Goal: Task Accomplishment & Management: Manage account settings

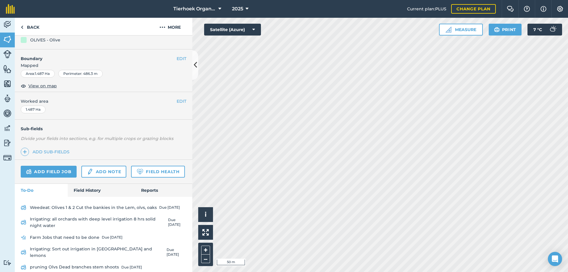
scroll to position [115, 0]
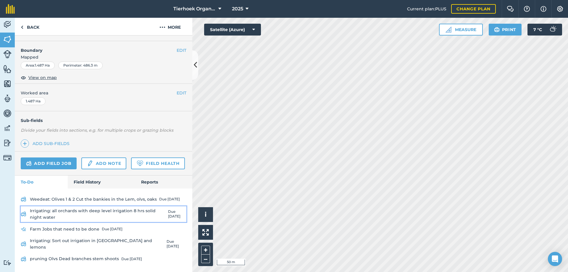
click at [92, 216] on link "Irrigating: all orchards with deep level irrigation 8 hrs solid night water Due…" at bounding box center [104, 214] width 166 height 16
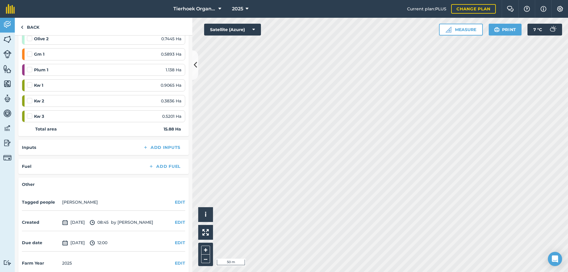
scroll to position [341, 0]
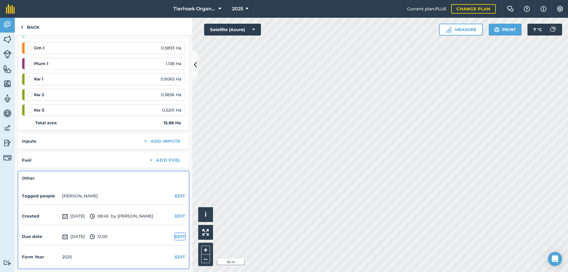
click at [175, 235] on button "EDIT" at bounding box center [180, 236] width 10 height 7
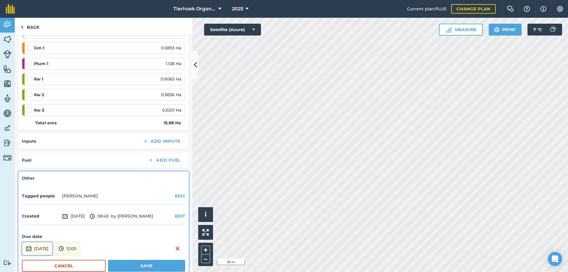
click at [51, 250] on button "[DATE]" at bounding box center [37, 248] width 30 height 13
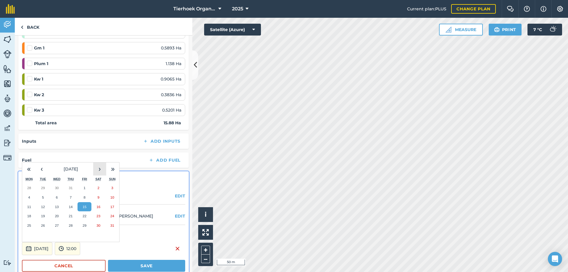
click at [99, 170] on button "›" at bounding box center [99, 168] width 13 height 13
click at [84, 206] on abbr "19" at bounding box center [85, 207] width 4 height 4
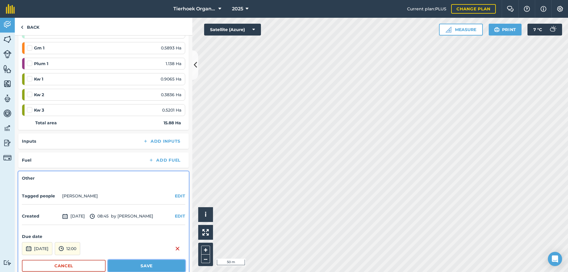
click at [121, 265] on button "Save" at bounding box center [146, 266] width 77 height 12
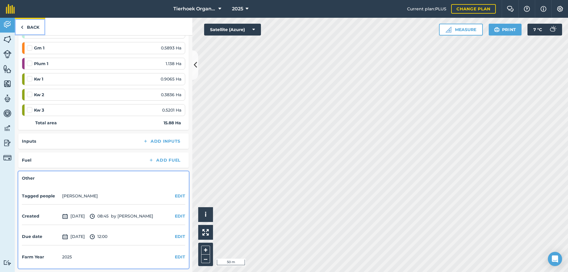
click at [30, 26] on link "Back" at bounding box center [30, 26] width 30 height 17
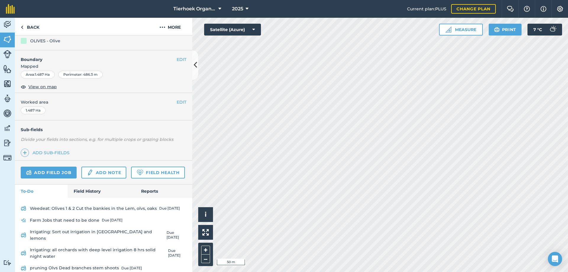
scroll to position [115, 0]
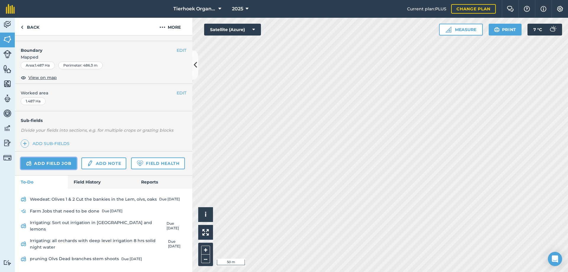
click at [49, 157] on link "Add field job" at bounding box center [49, 163] width 56 height 12
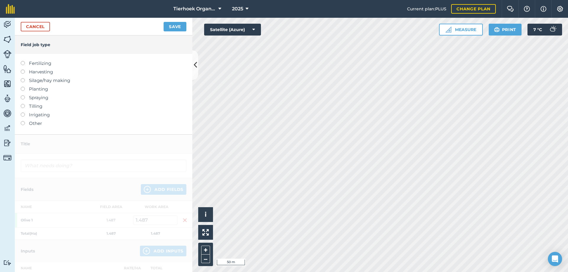
click at [22, 95] on label at bounding box center [25, 95] width 8 height 0
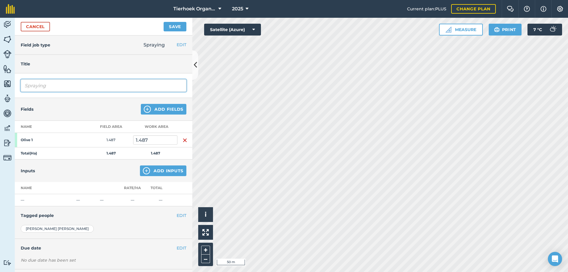
click at [59, 86] on input "Spraying" at bounding box center [104, 85] width 166 height 12
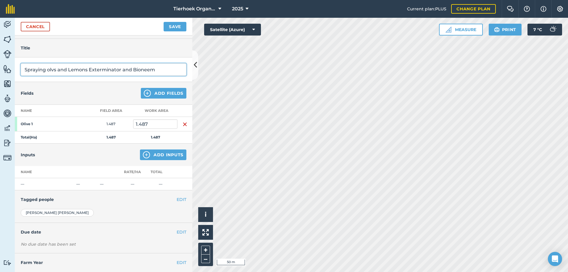
scroll to position [29, 0]
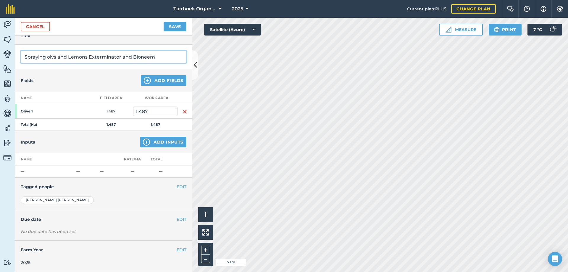
type input "Spraying olvs and Lemons Exterminator and Bioneem"
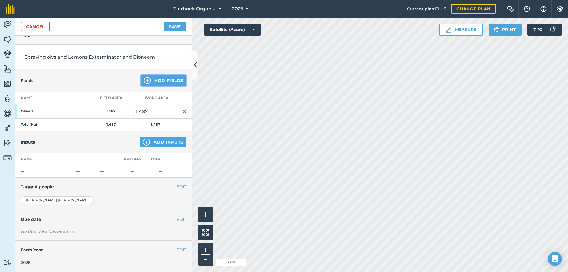
click at [162, 79] on button "Add Fields" at bounding box center [164, 80] width 46 height 11
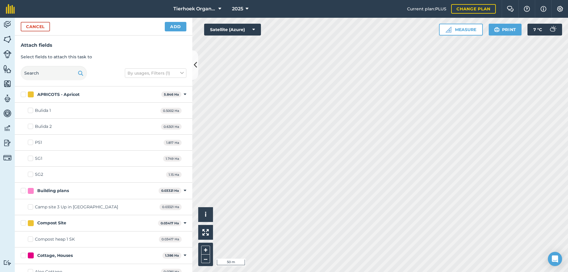
checkbox input "true"
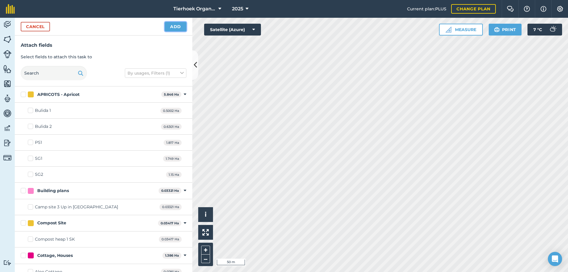
click at [174, 25] on button "Add" at bounding box center [176, 26] width 22 height 9
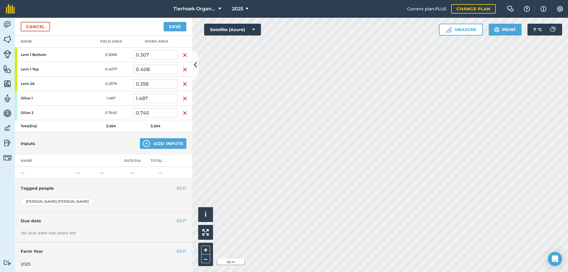
scroll to position [87, 0]
click at [164, 142] on button "Add Inputs" at bounding box center [163, 142] width 46 height 11
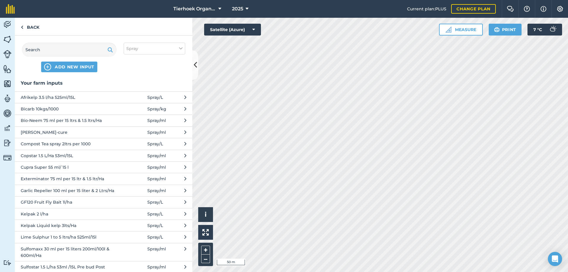
click at [38, 121] on span "Bio-Neem 75 ml per 15 ltrs & 1.5 ltrs/Ha" at bounding box center [69, 120] width 97 height 7
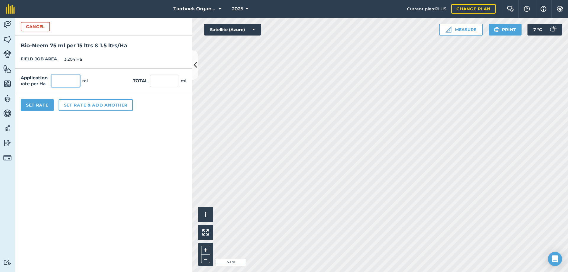
click at [64, 81] on input "text" at bounding box center [65, 81] width 28 height 12
type input "1"
type input "150"
type input "480.6"
click at [73, 103] on button "Set rate & add another" at bounding box center [96, 105] width 74 height 12
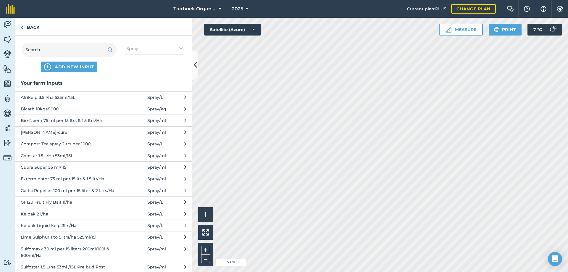
click at [59, 180] on span "Exterminator 75 ml per 15 ltr & 1.5 ltr/Ha" at bounding box center [69, 178] width 97 height 7
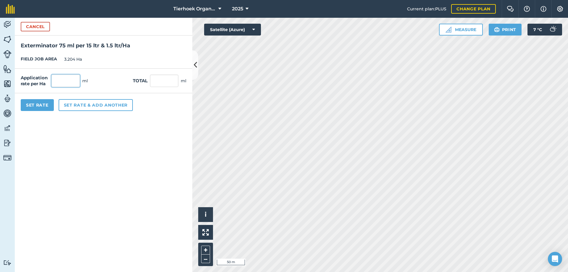
click at [72, 81] on input "text" at bounding box center [65, 81] width 28 height 12
type input "150"
type input "480.6"
click at [48, 103] on button "Set Rate" at bounding box center [37, 105] width 33 height 12
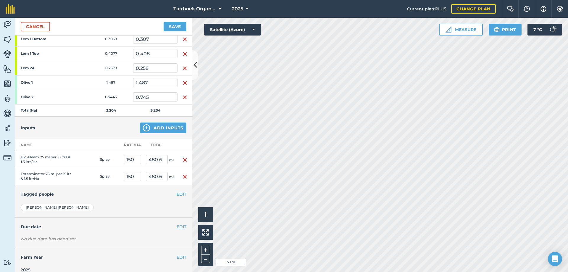
scroll to position [108, 0]
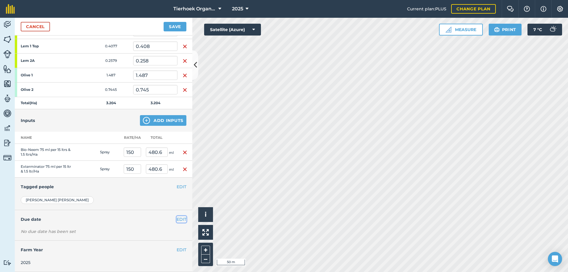
click at [177, 219] on button "EDIT" at bounding box center [182, 219] width 10 height 7
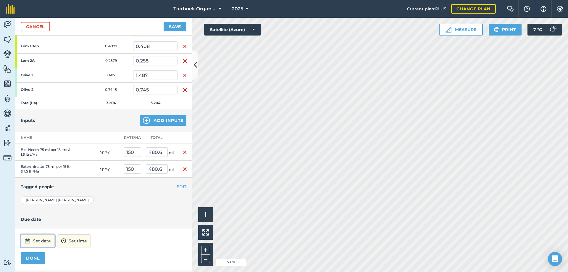
click at [44, 237] on button "Set date" at bounding box center [38, 240] width 34 height 13
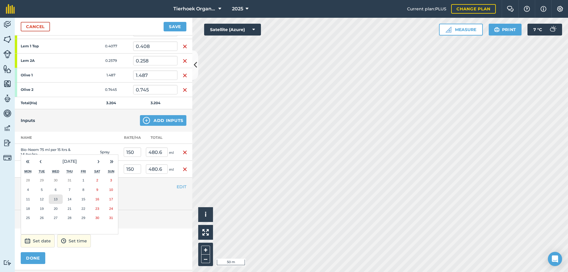
click at [55, 199] on abbr "13" at bounding box center [56, 199] width 4 height 4
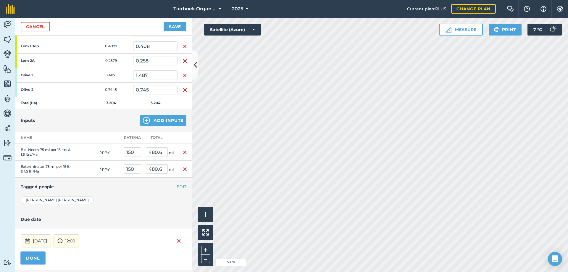
click at [39, 256] on button "DONE" at bounding box center [33, 258] width 25 height 12
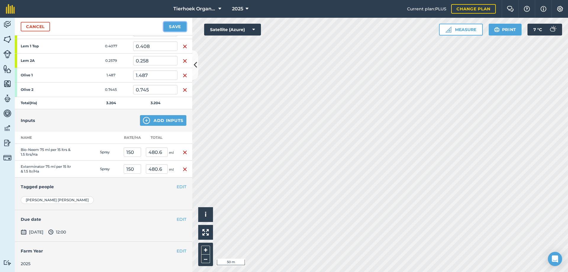
click at [169, 26] on button "Save" at bounding box center [175, 26] width 23 height 9
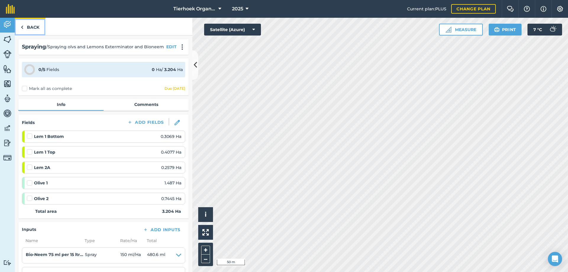
click at [31, 28] on link "Back" at bounding box center [30, 26] width 30 height 17
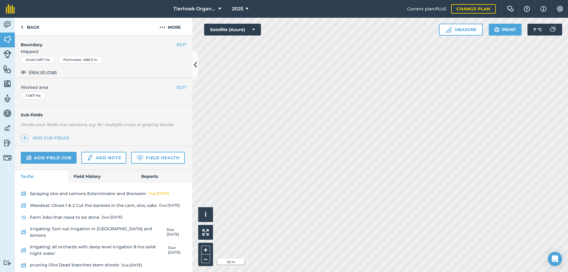
scroll to position [127, 0]
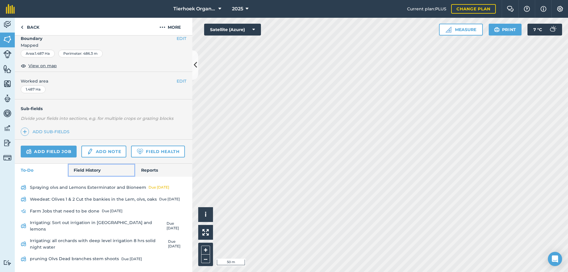
click at [83, 176] on link "Field History" at bounding box center [101, 170] width 67 height 13
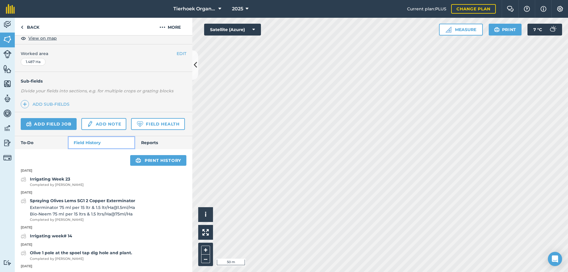
scroll to position [186, 0]
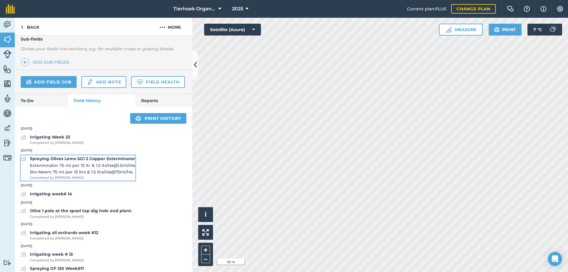
click at [77, 169] on span "Exterminator 75 ml per 15 ltr & 1.5 ltr/Ha @ 1.5 ml / Ha" at bounding box center [82, 165] width 105 height 7
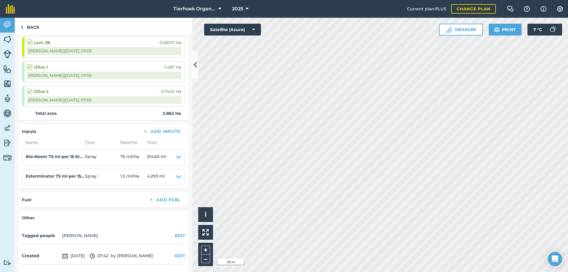
scroll to position [162, 0]
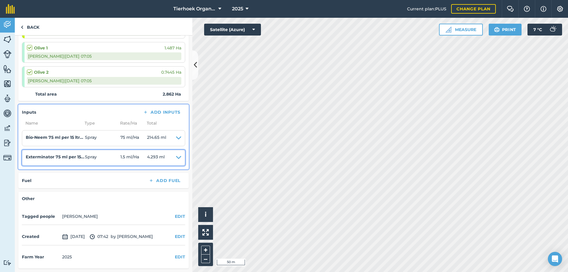
click at [109, 156] on span "Spray" at bounding box center [102, 157] width 35 height 8
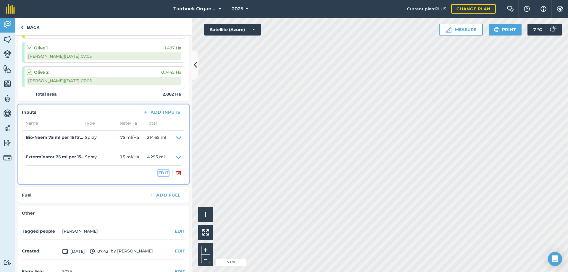
click at [159, 173] on button "EDIT" at bounding box center [163, 172] width 10 height 7
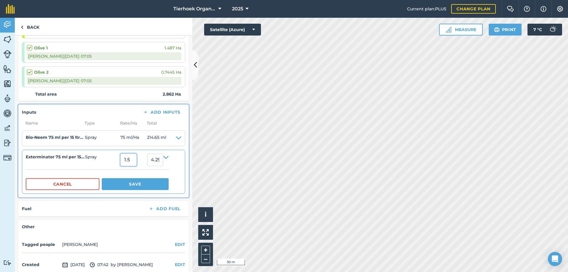
drag, startPoint x: 123, startPoint y: 159, endPoint x: 131, endPoint y: 161, distance: 7.8
click at [131, 161] on input "1.5" at bounding box center [128, 159] width 16 height 12
type input "150"
type input "429.3"
drag, startPoint x: 133, startPoint y: 182, endPoint x: 136, endPoint y: 158, distance: 24.7
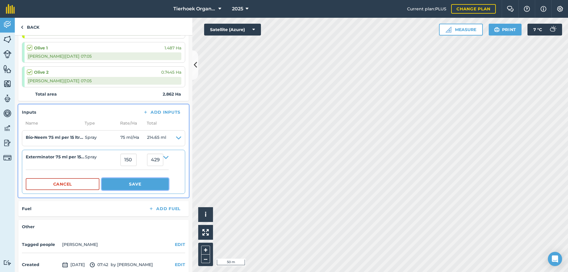
click at [133, 182] on button "Save" at bounding box center [135, 184] width 67 height 12
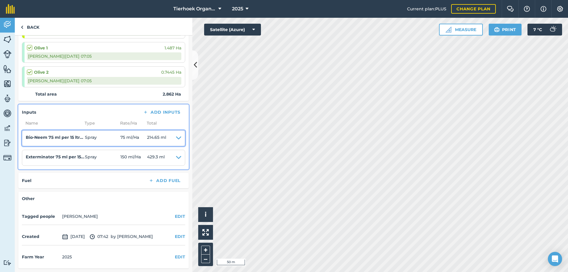
click at [176, 137] on icon at bounding box center [178, 138] width 5 height 8
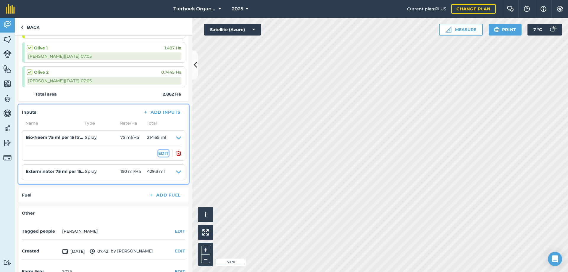
click at [162, 153] on button "EDIT" at bounding box center [163, 153] width 10 height 7
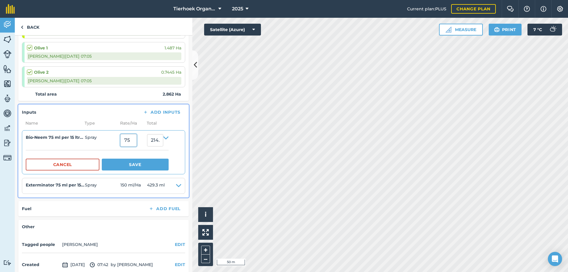
drag, startPoint x: 122, startPoint y: 141, endPoint x: 151, endPoint y: 141, distance: 29.6
click at [151, 141] on summary "Bio-Neem 75 ml per 15 ltrs & 1.5 ltrs/Ha Spray 75 214.65" at bounding box center [97, 140] width 143 height 12
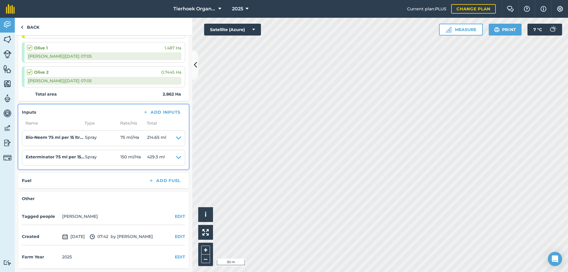
click at [78, 114] on div "Inputs Add Inputs" at bounding box center [103, 112] width 163 height 8
click at [31, 27] on link "Back" at bounding box center [30, 26] width 30 height 17
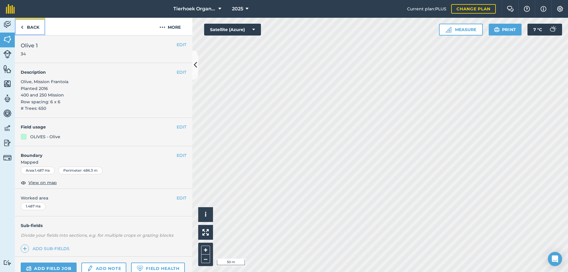
click at [31, 27] on link "Back" at bounding box center [30, 26] width 30 height 17
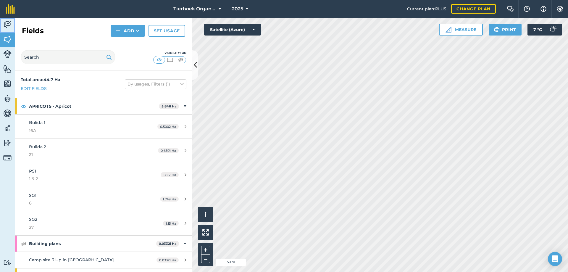
click at [4, 22] on img at bounding box center [7, 24] width 8 height 9
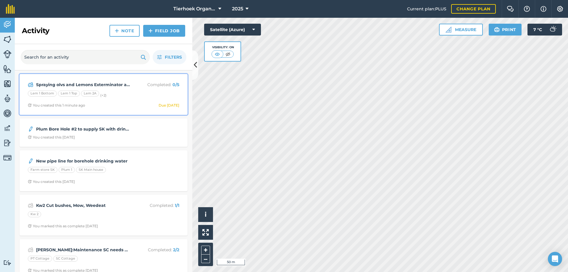
click at [125, 92] on div "Lem 1 Bottom Lem 1 Top Lem 2A (+ 2 )" at bounding box center [103, 94] width 151 height 8
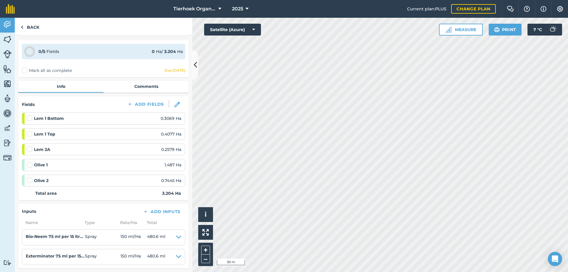
scroll to position [138, 0]
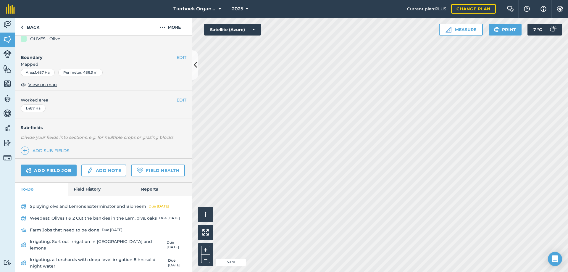
scroll to position [127, 0]
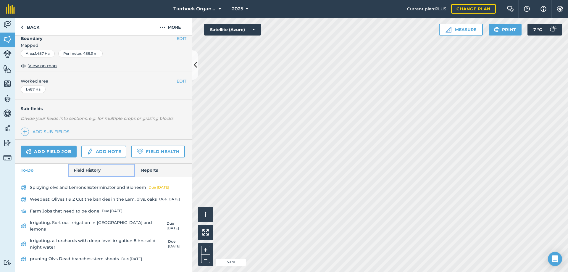
click at [79, 177] on link "Field History" at bounding box center [101, 170] width 67 height 13
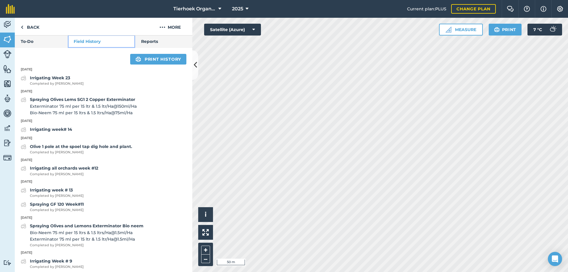
scroll to position [275, 0]
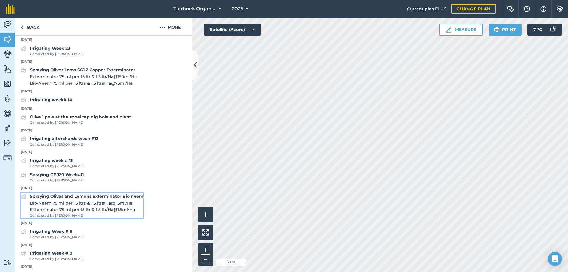
click at [75, 206] on span "Bio-Neem 75 ml per 15 ltrs & 1.5 ltrs/Ha @ 1.5 ml / Ha" at bounding box center [87, 203] width 114 height 7
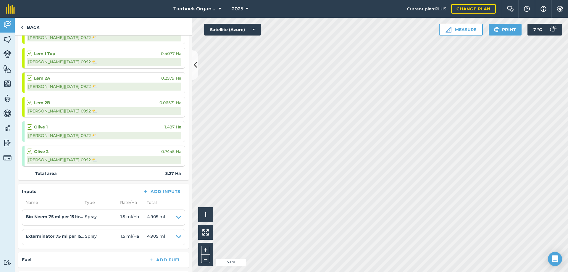
scroll to position [118, 0]
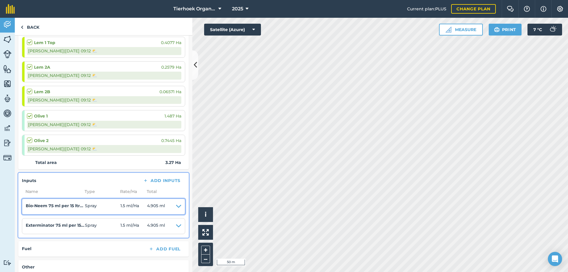
click at [176, 205] on icon at bounding box center [178, 206] width 5 height 8
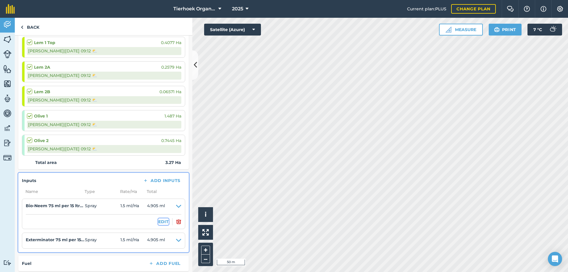
click at [159, 220] on button "EDIT" at bounding box center [163, 221] width 10 height 7
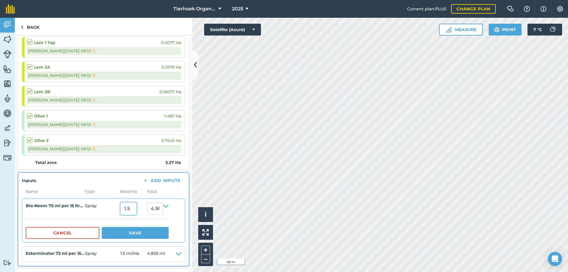
drag, startPoint x: 124, startPoint y: 208, endPoint x: 137, endPoint y: 209, distance: 13.4
click at [137, 209] on input "1.5" at bounding box center [128, 208] width 16 height 12
type input "150"
type input "490.5"
click at [141, 232] on button "Save" at bounding box center [135, 233] width 67 height 12
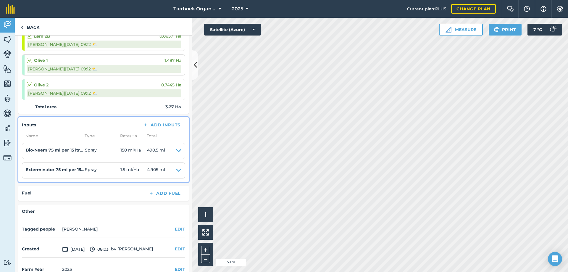
scroll to position [187, 0]
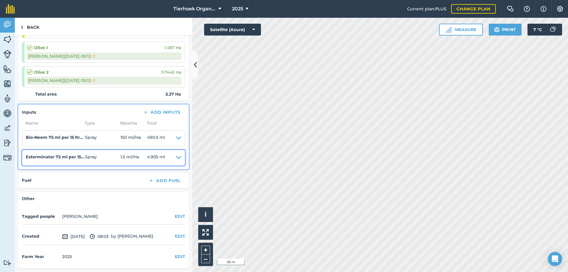
click at [176, 156] on icon at bounding box center [178, 157] width 5 height 8
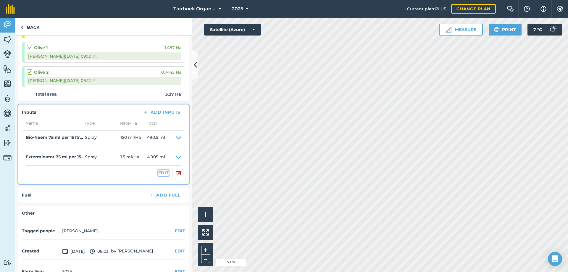
click at [162, 172] on button "EDIT" at bounding box center [163, 172] width 10 height 7
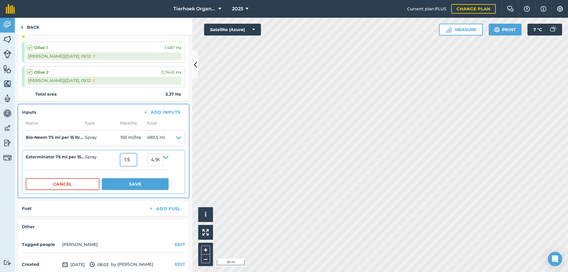
drag, startPoint x: 123, startPoint y: 158, endPoint x: 156, endPoint y: 161, distance: 33.2
click at [156, 161] on summary "Exterminator 75 ml per 15 ltr & 1.5 ltr/Ha Spray 1.5 4.905" at bounding box center [97, 159] width 143 height 12
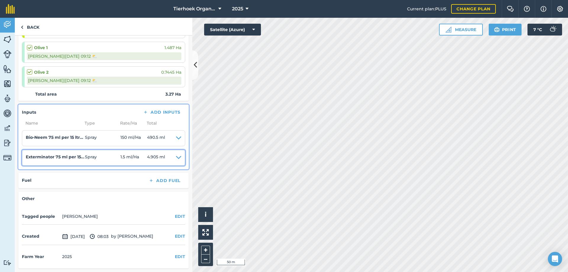
click at [176, 157] on icon at bounding box center [178, 157] width 5 height 8
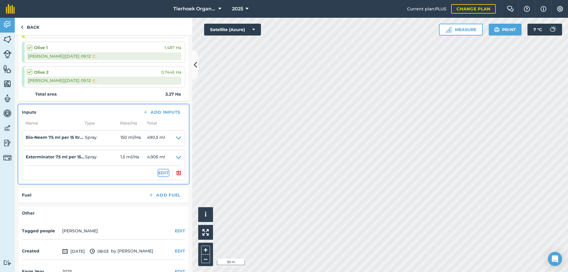
click at [158, 174] on button "EDIT" at bounding box center [163, 172] width 10 height 7
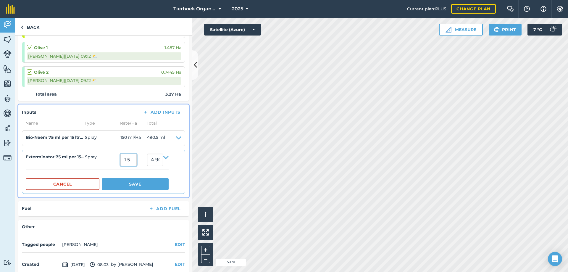
drag, startPoint x: 124, startPoint y: 160, endPoint x: 143, endPoint y: 161, distance: 18.4
click at [137, 161] on input "1.5" at bounding box center [128, 159] width 16 height 12
type input "150"
type input "490.5"
click at [136, 186] on button "Save" at bounding box center [135, 184] width 67 height 12
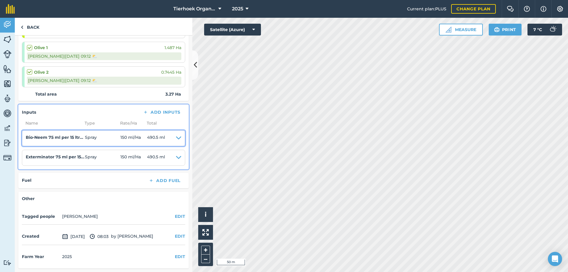
click at [176, 138] on icon at bounding box center [178, 138] width 5 height 8
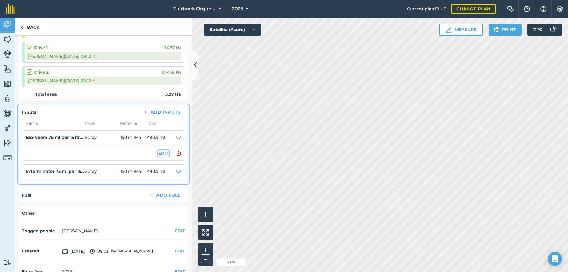
click at [158, 152] on button "EDIT" at bounding box center [163, 153] width 10 height 7
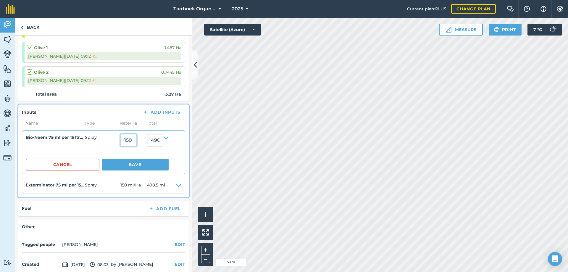
drag, startPoint x: 124, startPoint y: 141, endPoint x: 146, endPoint y: 140, distance: 21.9
click at [146, 140] on div "150" at bounding box center [133, 140] width 27 height 12
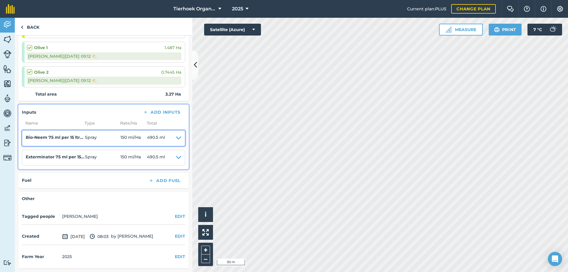
click at [176, 138] on icon at bounding box center [178, 138] width 5 height 8
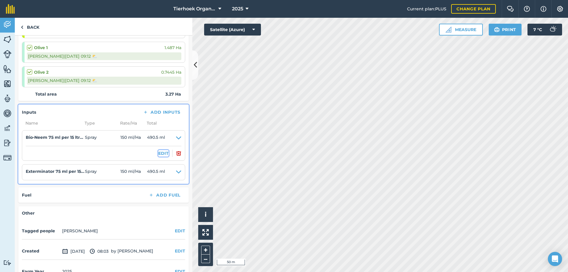
click at [158, 153] on button "EDIT" at bounding box center [163, 153] width 10 height 7
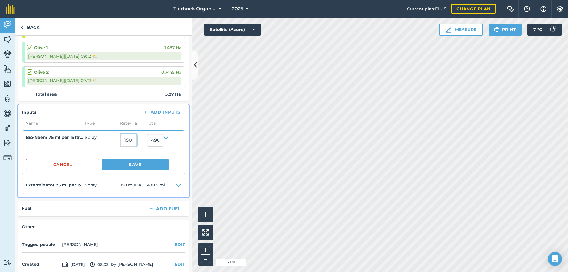
drag, startPoint x: 125, startPoint y: 141, endPoint x: 135, endPoint y: 139, distance: 10.2
click at [135, 139] on input "150" at bounding box center [128, 140] width 16 height 12
type input "100"
type input "327"
click at [143, 167] on button "Save" at bounding box center [135, 165] width 67 height 12
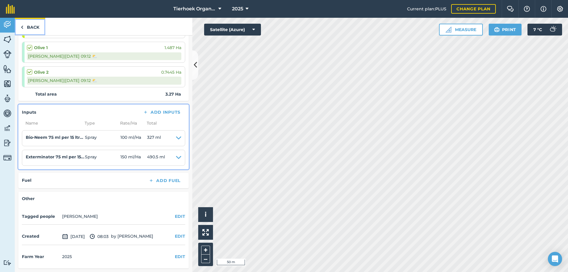
click at [32, 26] on link "Back" at bounding box center [30, 26] width 30 height 17
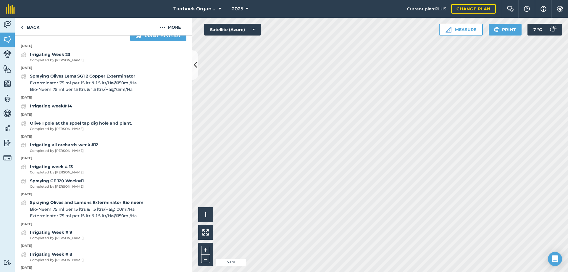
scroll to position [266, 0]
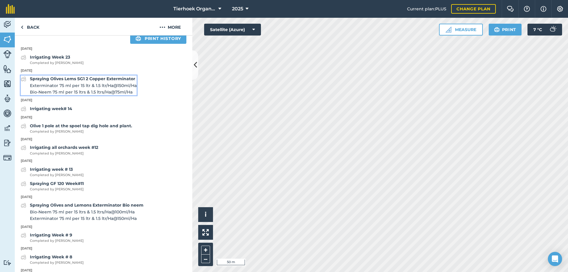
click at [93, 89] on span "Exterminator 75 ml per 15 ltr & 1.5 ltr/Ha @ 150 ml / Ha" at bounding box center [83, 85] width 107 height 7
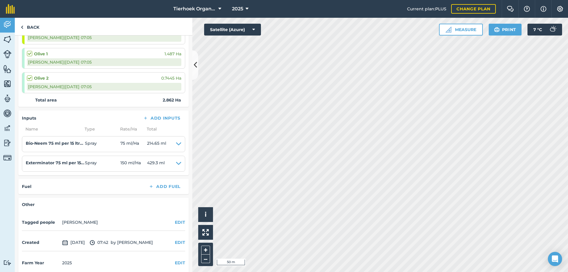
scroll to position [162, 0]
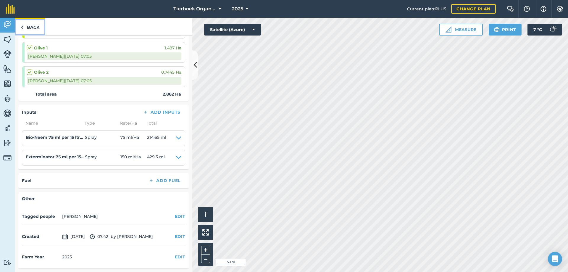
click at [34, 28] on link "Back" at bounding box center [30, 26] width 30 height 17
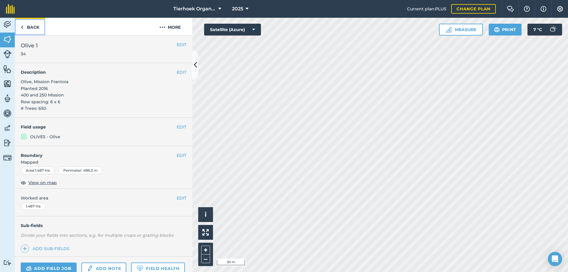
click at [33, 27] on link "Back" at bounding box center [30, 26] width 30 height 17
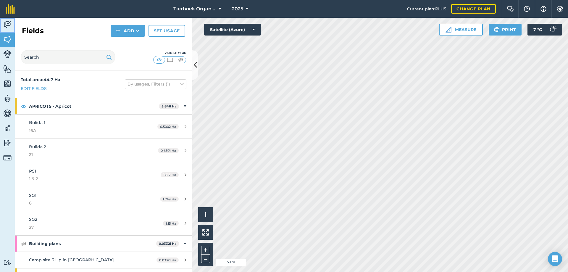
click at [9, 25] on img at bounding box center [7, 24] width 8 height 9
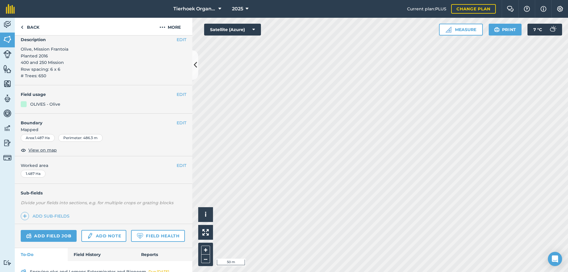
scroll to position [127, 0]
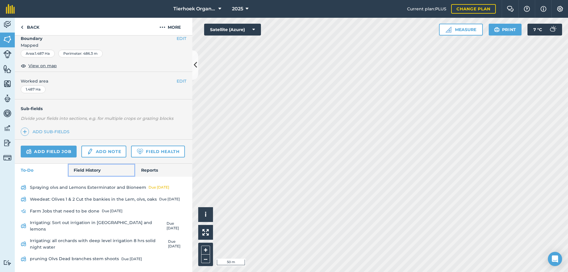
click at [92, 177] on link "Field History" at bounding box center [101, 170] width 67 height 13
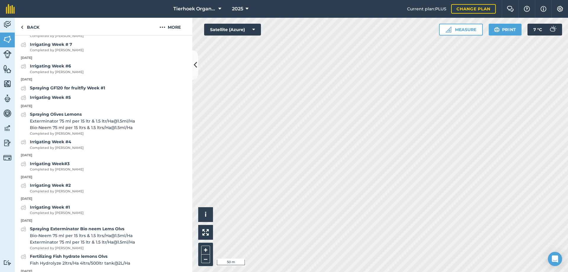
scroll to position [541, 0]
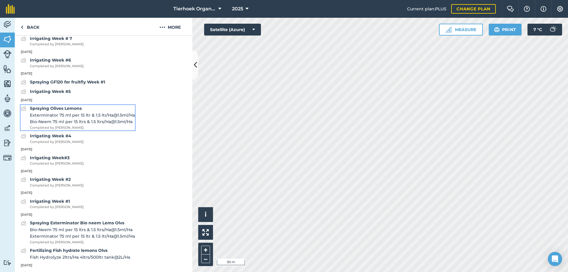
click at [66, 118] on span "Exterminator 75 ml per 15 ltr & 1.5 ltr/Ha @ 1.5 ml / Ha" at bounding box center [82, 115] width 105 height 7
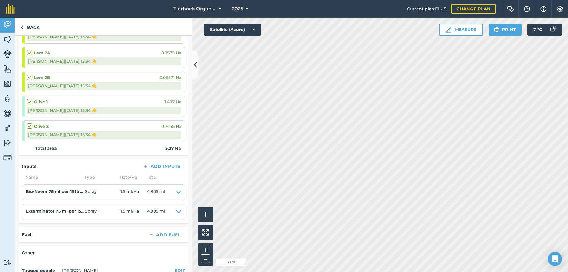
scroll to position [148, 0]
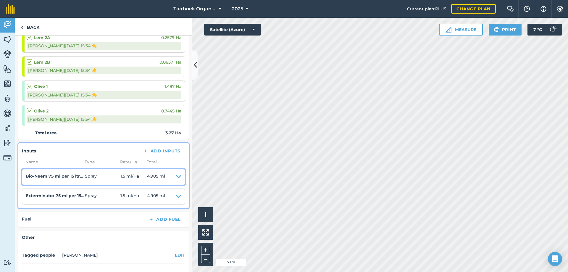
click at [176, 176] on icon at bounding box center [178, 177] width 5 height 8
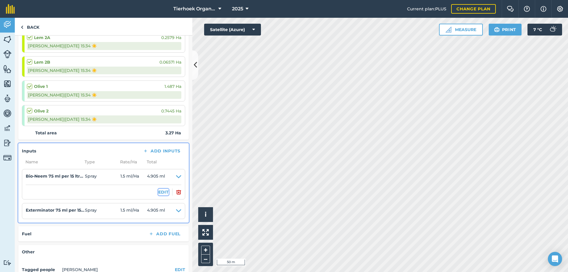
click at [158, 193] on button "EDIT" at bounding box center [163, 192] width 10 height 7
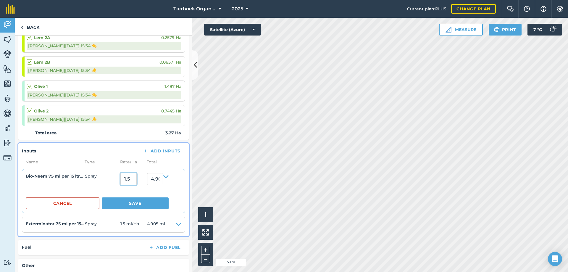
drag, startPoint x: 140, startPoint y: 179, endPoint x: 153, endPoint y: 179, distance: 12.4
click at [153, 179] on summary "Bio-Neem 75 ml per 15 ltrs & 1.5 ltrs/Ha Spray 1.5 4.905" at bounding box center [97, 179] width 143 height 12
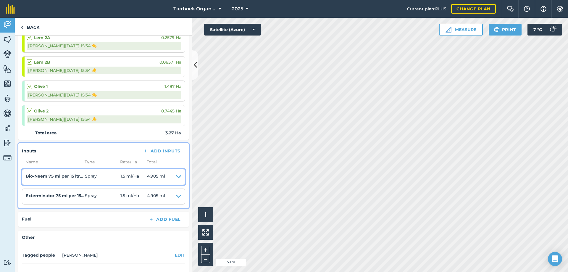
click at [176, 176] on icon at bounding box center [178, 177] width 5 height 8
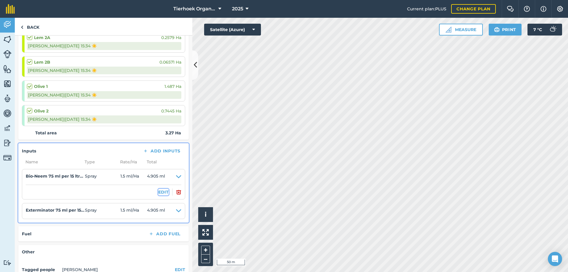
click at [160, 194] on button "EDIT" at bounding box center [163, 192] width 10 height 7
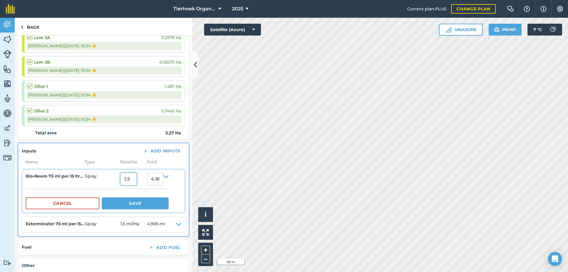
drag, startPoint x: 124, startPoint y: 180, endPoint x: 131, endPoint y: 182, distance: 7.6
click at [131, 182] on input "1.5" at bounding box center [128, 179] width 16 height 12
type input "100"
type input "327"
click at [138, 204] on button "Save" at bounding box center [135, 203] width 67 height 12
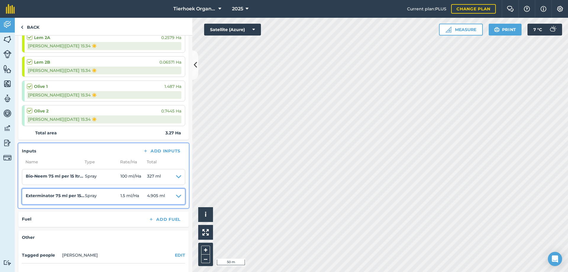
click at [176, 195] on icon at bounding box center [178, 196] width 5 height 8
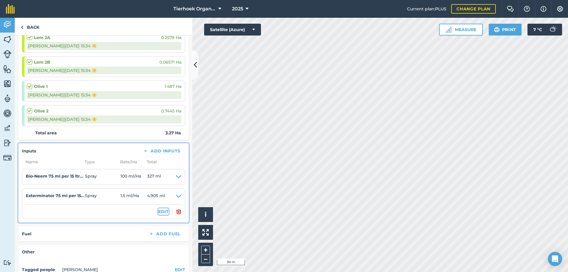
click at [158, 212] on button "EDIT" at bounding box center [163, 211] width 10 height 7
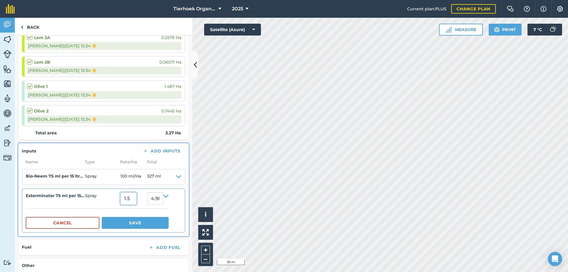
drag, startPoint x: 125, startPoint y: 198, endPoint x: 135, endPoint y: 199, distance: 10.4
click at [135, 199] on input "1.5" at bounding box center [128, 198] width 16 height 12
type input "150"
type input "490.5"
click at [140, 223] on button "Save" at bounding box center [135, 223] width 67 height 12
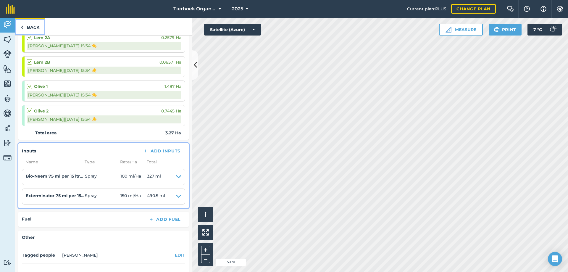
click at [33, 26] on link "Back" at bounding box center [30, 26] width 30 height 17
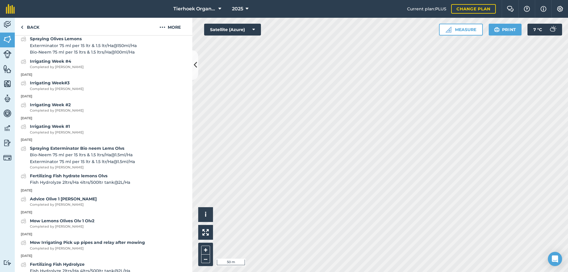
scroll to position [621, 0]
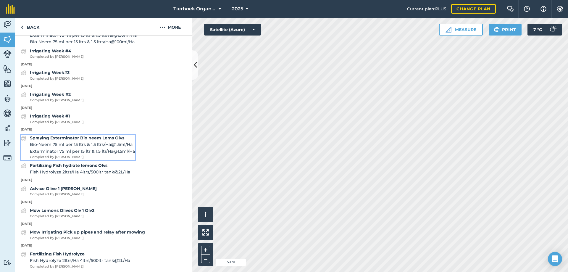
click at [86, 148] on span "Bio-Neem 75 ml per 15 ltrs & 1.5 ltrs/Ha @ 1.5 ml / Ha" at bounding box center [82, 144] width 105 height 7
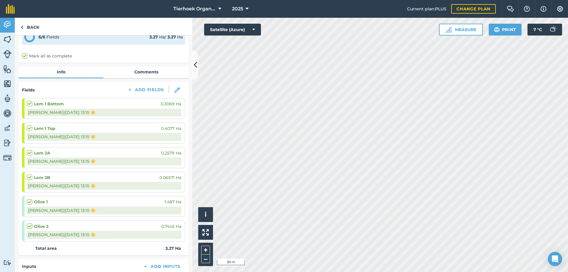
scroll to position [187, 0]
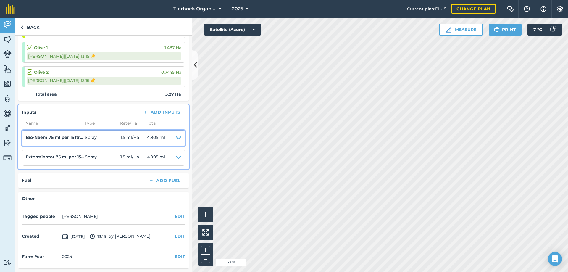
click at [176, 138] on icon at bounding box center [178, 138] width 5 height 8
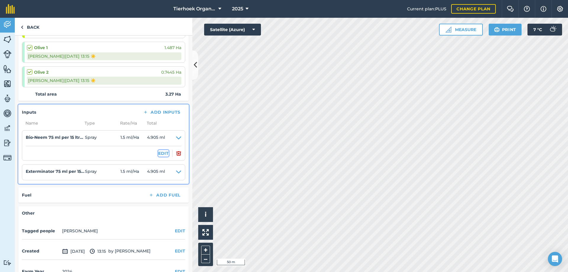
click at [159, 151] on button "EDIT" at bounding box center [163, 153] width 10 height 7
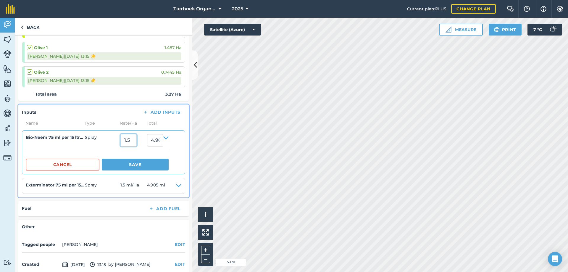
drag, startPoint x: 124, startPoint y: 140, endPoint x: 134, endPoint y: 140, distance: 9.8
click at [134, 140] on input "1.5" at bounding box center [128, 140] width 16 height 12
type input "100"
type input "327"
click at [138, 165] on button "Save" at bounding box center [135, 165] width 67 height 12
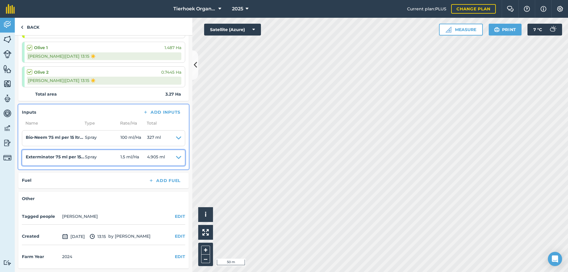
click at [176, 158] on icon at bounding box center [178, 157] width 5 height 8
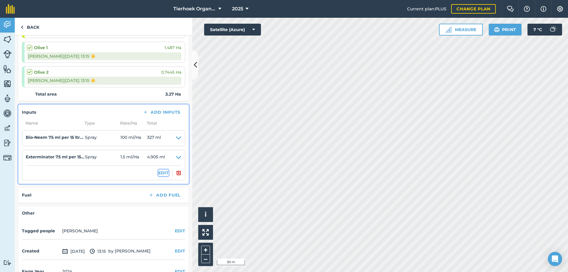
click at [159, 172] on button "EDIT" at bounding box center [163, 172] width 10 height 7
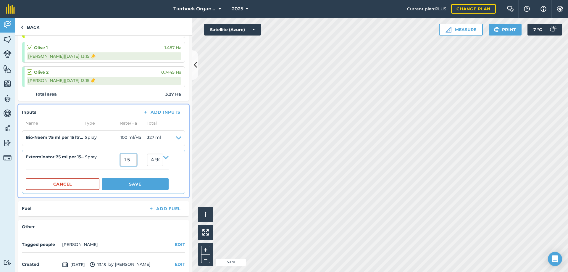
drag, startPoint x: 125, startPoint y: 159, endPoint x: 145, endPoint y: 159, distance: 20.1
click at [145, 159] on div "1.5" at bounding box center [133, 159] width 27 height 12
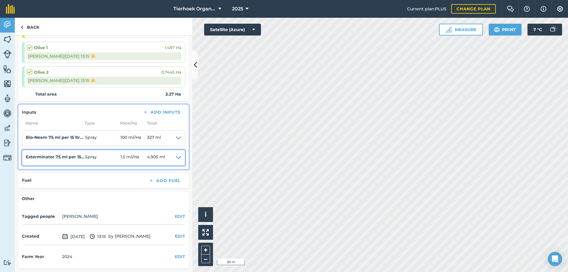
click at [176, 156] on icon at bounding box center [178, 157] width 5 height 8
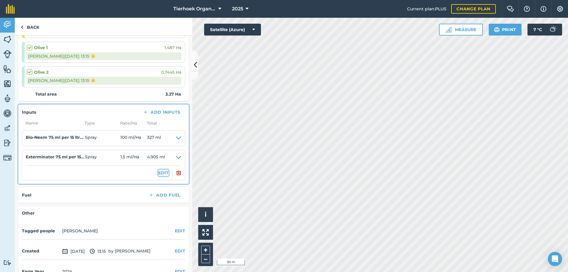
click at [161, 172] on button "EDIT" at bounding box center [163, 172] width 10 height 7
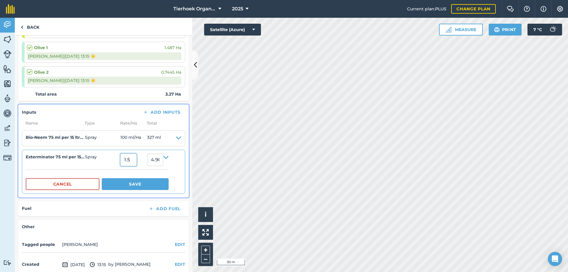
drag, startPoint x: 124, startPoint y: 159, endPoint x: 131, endPoint y: 159, distance: 7.1
click at [131, 159] on input "1.5" at bounding box center [128, 159] width 16 height 12
type input "150"
type input "490.5"
click at [137, 185] on button "Save" at bounding box center [135, 184] width 67 height 12
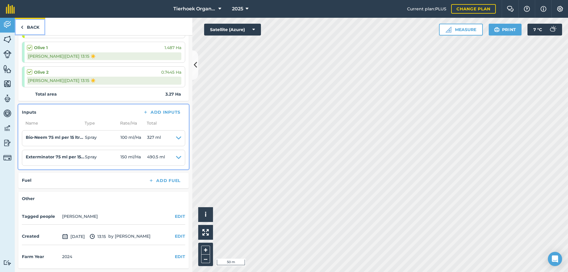
click at [25, 28] on link "Back" at bounding box center [30, 26] width 30 height 17
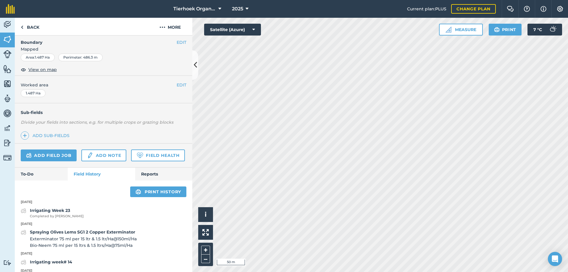
scroll to position [118, 0]
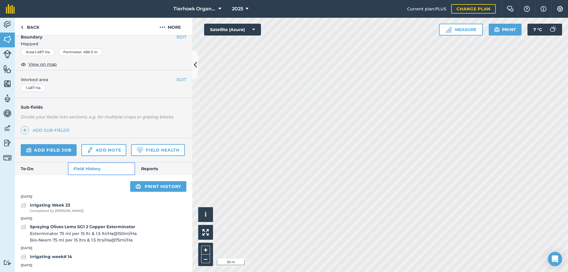
click at [95, 175] on link "Field History" at bounding box center [101, 168] width 67 height 13
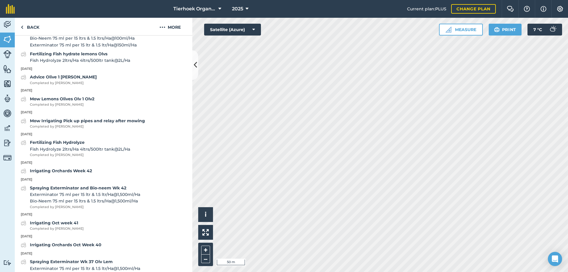
scroll to position [769, 0]
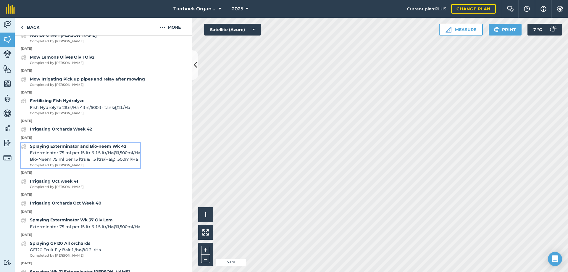
click at [88, 156] on span "Exterminator 75 ml per 15 ltr & 1.5 ltr/Ha @ 1,500 ml / Ha" at bounding box center [85, 152] width 110 height 7
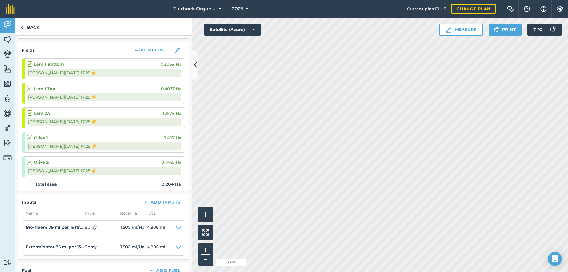
scroll to position [118, 0]
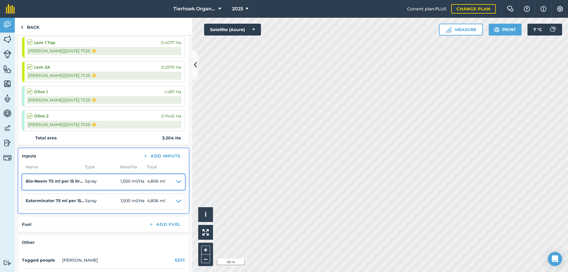
click at [176, 181] on icon at bounding box center [178, 182] width 5 height 8
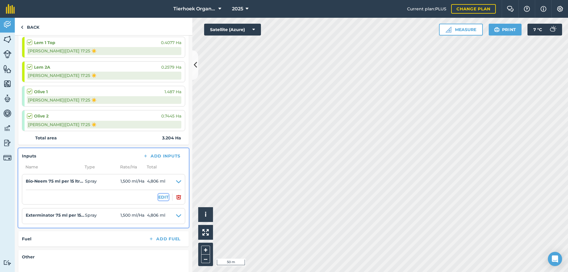
click at [162, 196] on button "EDIT" at bounding box center [163, 197] width 10 height 7
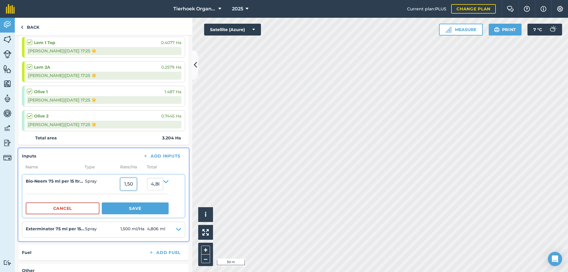
drag, startPoint x: 125, startPoint y: 183, endPoint x: 148, endPoint y: 183, distance: 24.0
click at [148, 183] on summary "Bio-Neem 75 ml per 15 ltrs & 1.5 ltrs/Ha Spray 1,500 4,806" at bounding box center [97, 184] width 143 height 12
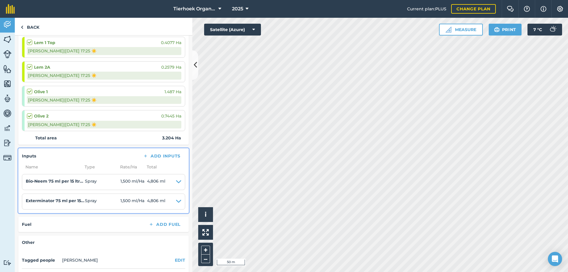
click at [178, 182] on li "Bio-Neem 75 ml per 15 ltrs & 1.5 ltrs/Ha Spray 1,500 ml / Ha 4,806 ml EDIT" at bounding box center [103, 182] width 163 height 16
click at [176, 183] on icon at bounding box center [178, 182] width 5 height 8
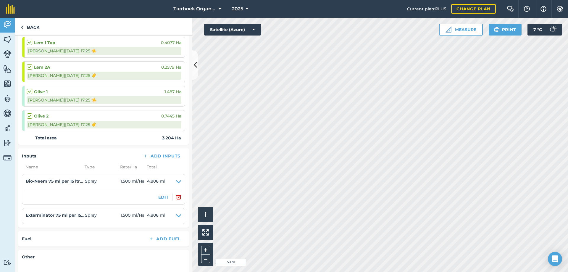
click at [165, 196] on div "EDIT" at bounding box center [104, 196] width 156 height 7
click at [158, 197] on button "EDIT" at bounding box center [163, 197] width 10 height 7
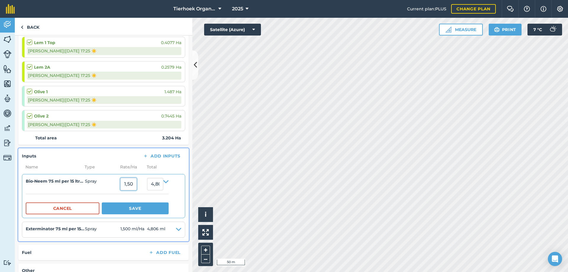
drag, startPoint x: 125, startPoint y: 185, endPoint x: 135, endPoint y: 186, distance: 10.4
click at [135, 186] on input "1,500" at bounding box center [128, 184] width 16 height 12
type input "100"
type input "320.40000000000003"
click at [133, 208] on button "Save" at bounding box center [135, 208] width 67 height 12
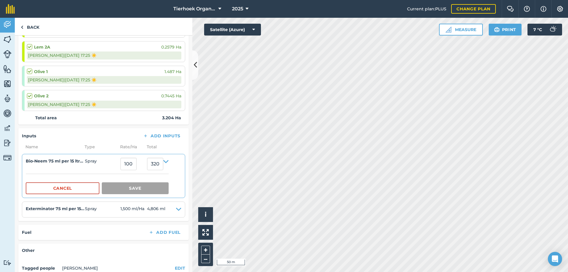
scroll to position [148, 0]
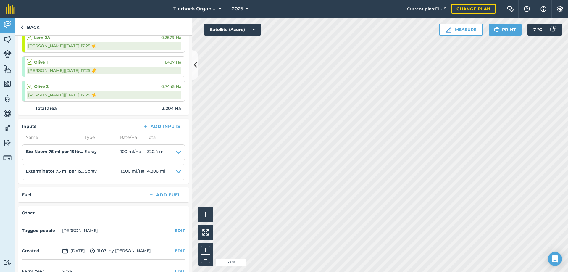
click at [174, 200] on div "Fuel Add Fuel" at bounding box center [103, 194] width 170 height 15
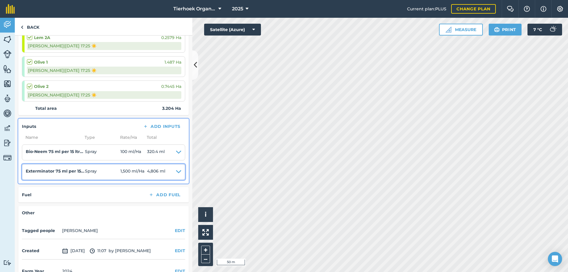
click at [176, 171] on icon at bounding box center [178, 172] width 5 height 8
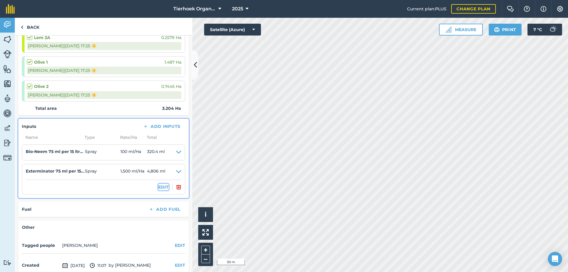
click at [159, 187] on button "EDIT" at bounding box center [163, 187] width 10 height 7
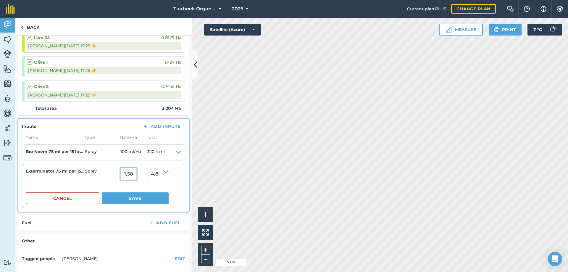
drag, startPoint x: 124, startPoint y: 173, endPoint x: 137, endPoint y: 173, distance: 12.7
click at [137, 173] on input "1,500" at bounding box center [128, 174] width 16 height 12
type input "150"
type input "480.6"
click at [141, 196] on button "Save" at bounding box center [135, 198] width 67 height 12
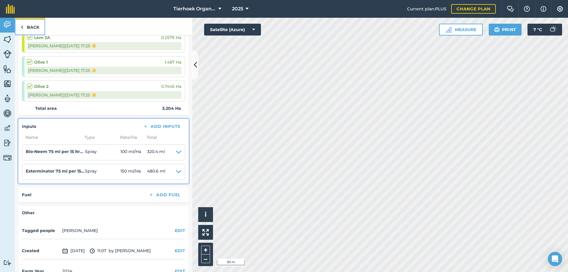
click at [33, 26] on link "Back" at bounding box center [30, 26] width 30 height 17
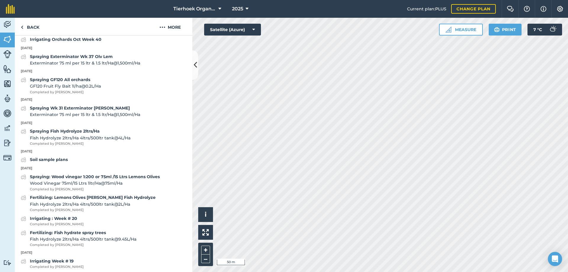
scroll to position [946, 0]
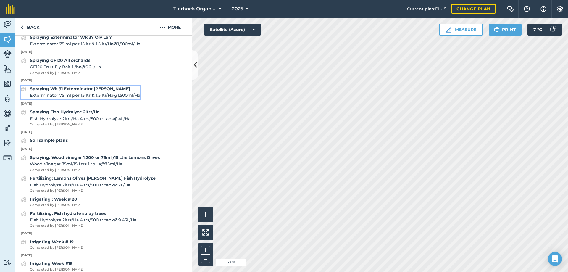
click at [83, 98] on span "Exterminator 75 ml per 15 ltr & 1.5 ltr/Ha @ 1,500 ml / Ha" at bounding box center [85, 95] width 110 height 7
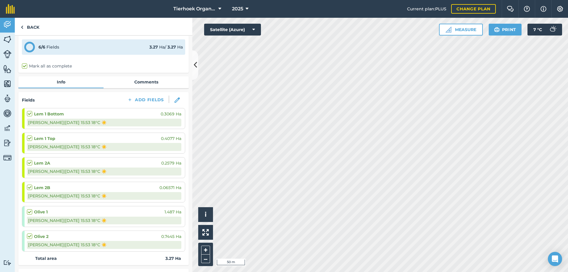
scroll to position [167, 0]
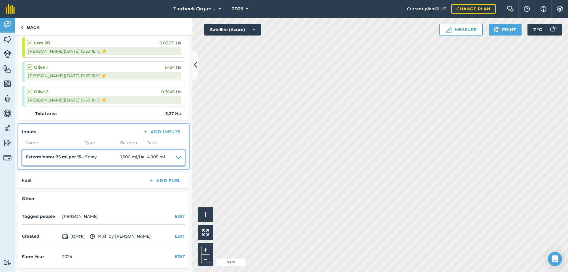
click at [176, 156] on icon at bounding box center [178, 157] width 5 height 8
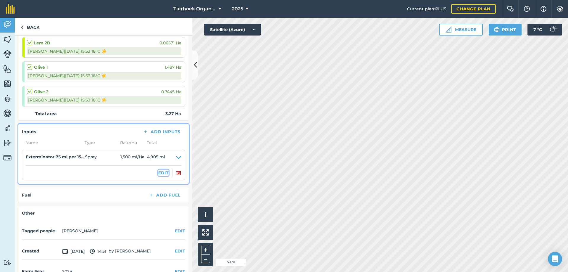
click at [158, 172] on button "EDIT" at bounding box center [163, 172] width 10 height 7
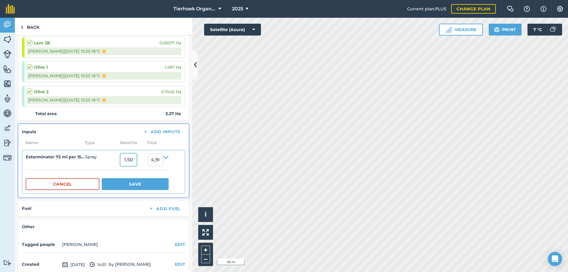
drag, startPoint x: 125, startPoint y: 159, endPoint x: 136, endPoint y: 159, distance: 10.4
click at [136, 159] on input "1,500" at bounding box center [128, 159] width 16 height 12
type input "150"
type input "490.5"
click at [143, 184] on button "Save" at bounding box center [135, 184] width 67 height 12
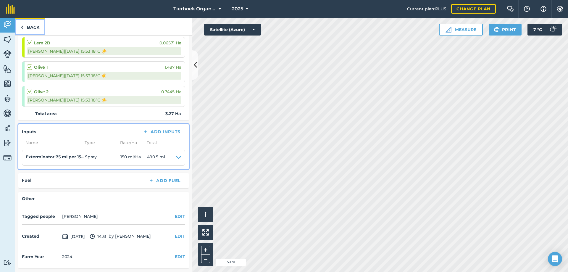
click at [33, 26] on link "Back" at bounding box center [30, 26] width 30 height 17
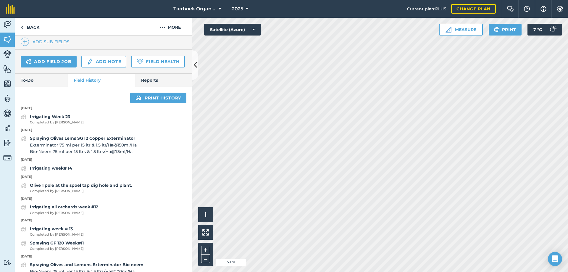
scroll to position [207, 0]
click at [93, 86] on link "Field History" at bounding box center [101, 79] width 67 height 13
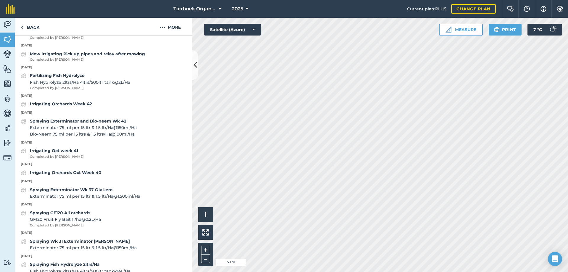
scroll to position [799, 0]
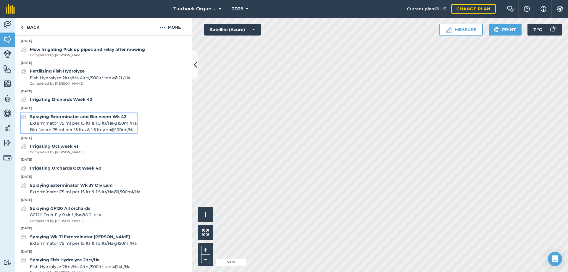
click at [94, 126] on span "Exterminator 75 ml per 15 ltr & 1.5 ltr/Ha @ 150 ml / Ha" at bounding box center [83, 123] width 107 height 7
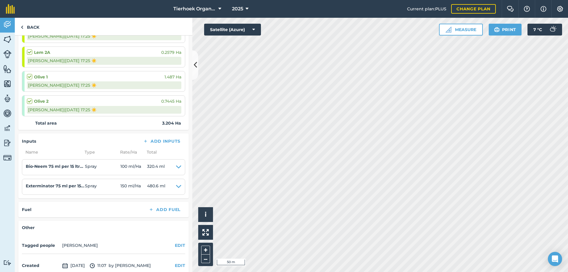
scroll to position [162, 0]
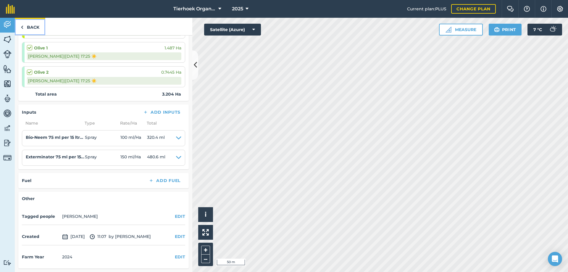
click at [26, 24] on link "Back" at bounding box center [30, 26] width 30 height 17
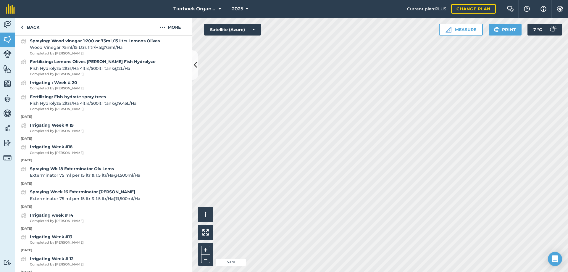
scroll to position [1098, 0]
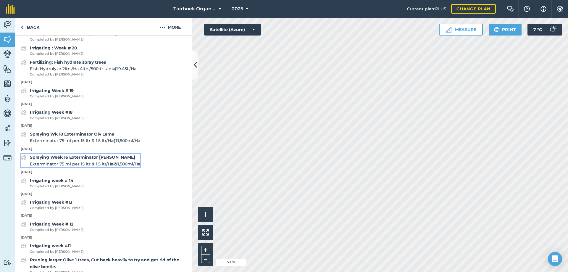
click at [79, 167] on span "Exterminator 75 ml per 15 ltr & 1.5 ltr/Ha @ 1,500 ml / Ha" at bounding box center [85, 164] width 110 height 7
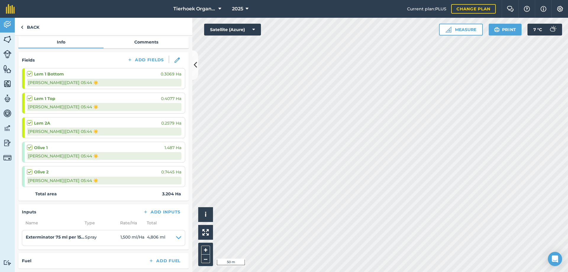
scroll to position [143, 0]
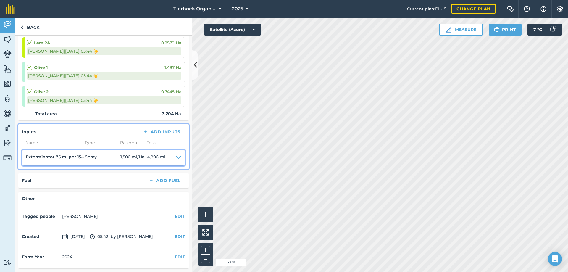
click at [176, 158] on icon at bounding box center [178, 157] width 5 height 8
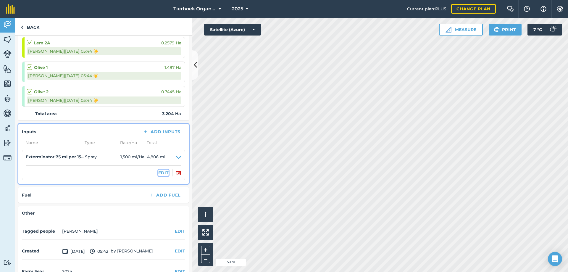
click at [158, 174] on button "EDIT" at bounding box center [163, 172] width 10 height 7
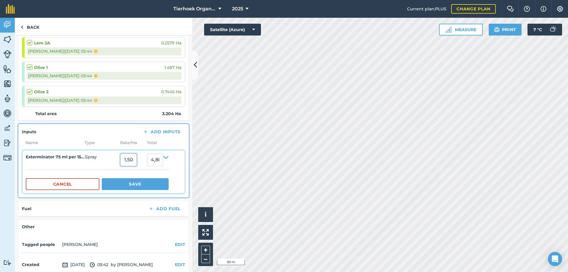
drag, startPoint x: 125, startPoint y: 160, endPoint x: 135, endPoint y: 160, distance: 10.6
click at [135, 160] on input "1,500" at bounding box center [128, 159] width 16 height 12
type input "150"
type input "480.6"
click at [136, 187] on button "Save" at bounding box center [135, 184] width 67 height 12
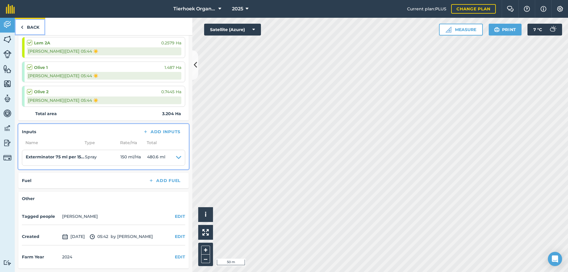
click at [33, 28] on link "Back" at bounding box center [30, 26] width 30 height 17
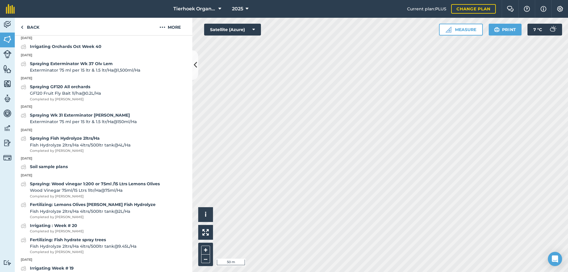
scroll to position [979, 0]
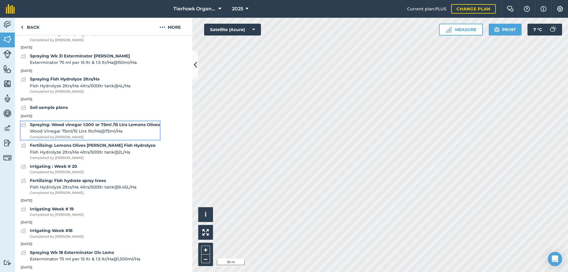
click at [82, 134] on span "Wood Vinegar 75ml/15 Ltrs 1ltr/Ha @ 75 ml / Ha" at bounding box center [95, 131] width 130 height 7
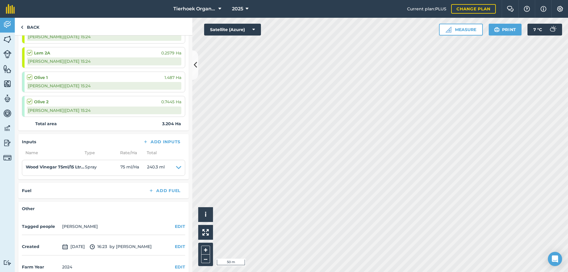
scroll to position [147, 0]
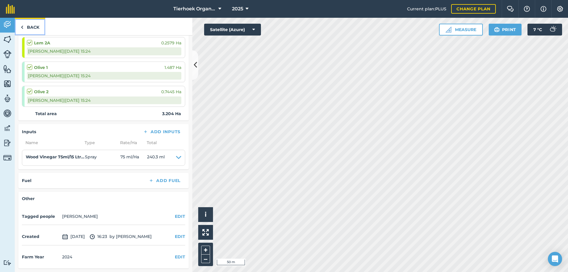
click at [35, 26] on link "Back" at bounding box center [30, 26] width 30 height 17
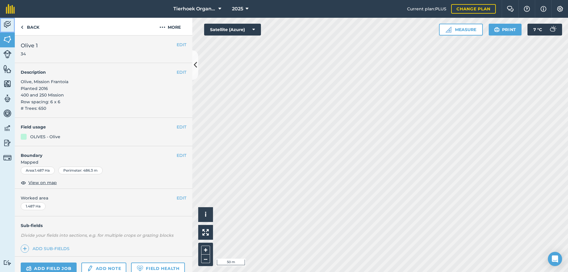
click at [10, 24] on img at bounding box center [7, 24] width 8 height 9
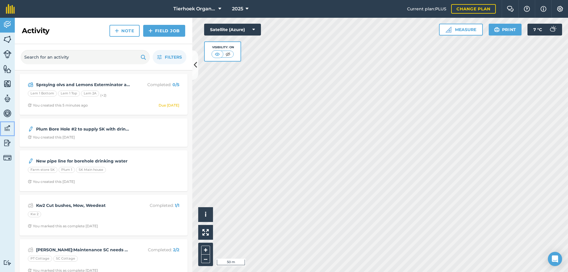
click at [7, 125] on img at bounding box center [7, 128] width 8 height 9
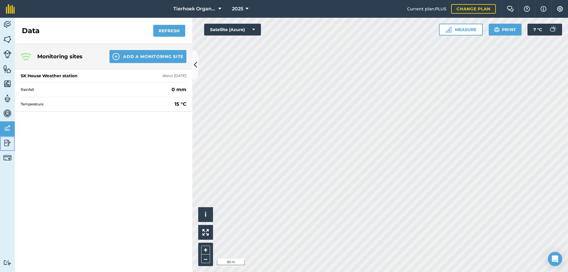
click at [7, 141] on img at bounding box center [7, 142] width 8 height 9
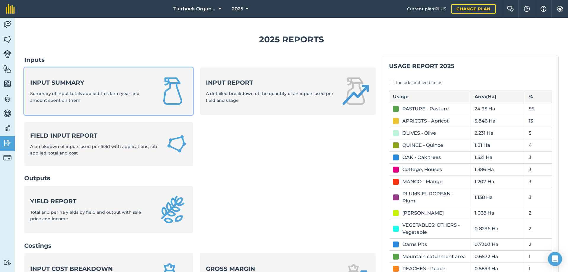
click at [88, 100] on div "Input summary Summary of input totals applied this farm year and amount spent o…" at bounding box center [90, 90] width 121 height 25
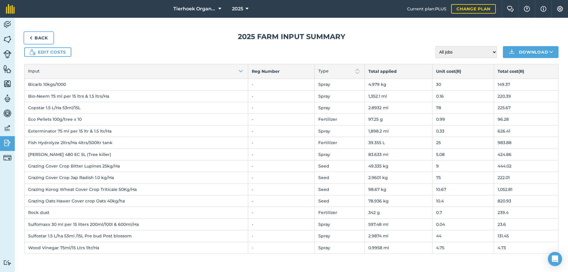
click at [37, 38] on link "Back" at bounding box center [38, 38] width 29 height 12
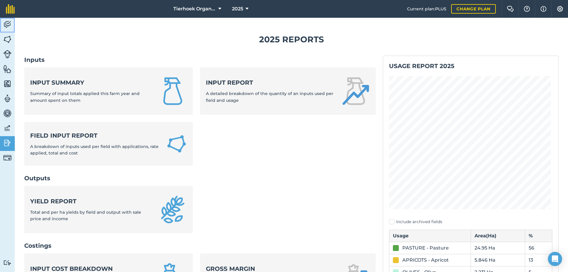
click at [7, 23] on img at bounding box center [7, 24] width 8 height 9
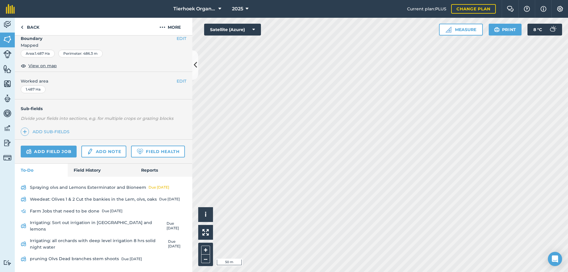
scroll to position [127, 0]
click at [76, 177] on link "Field History" at bounding box center [101, 170] width 67 height 13
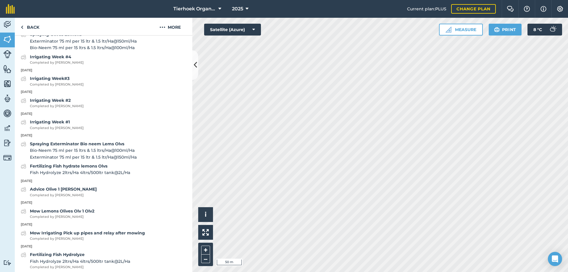
scroll to position [630, 0]
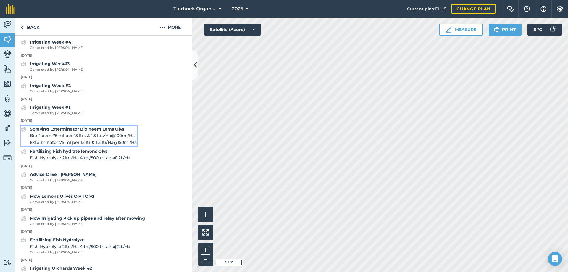
click at [77, 139] on span "Bio-Neem 75 ml per 15 ltrs & 1.5 ltrs/Ha @ 100 ml / Ha" at bounding box center [83, 135] width 107 height 7
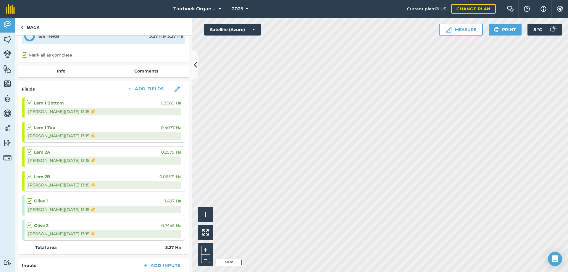
scroll to position [187, 0]
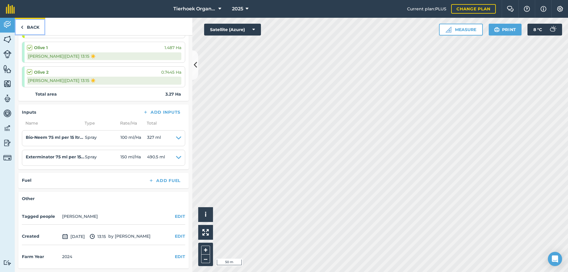
click at [29, 27] on link "Back" at bounding box center [30, 26] width 30 height 17
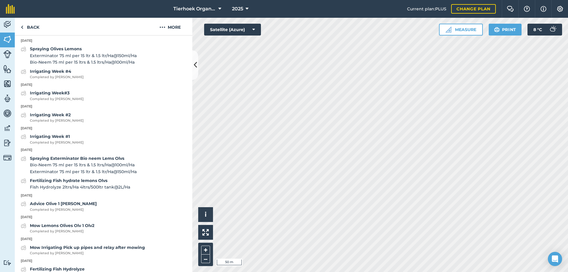
scroll to position [621, 0]
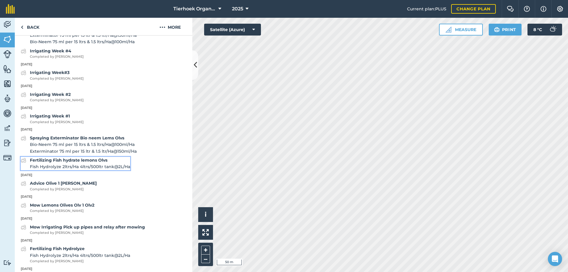
click at [88, 170] on span "Fish Hydrolyze 2ltrs/Ha 4ltrs/500ltr tank @ 2 L / Ha" at bounding box center [80, 166] width 100 height 7
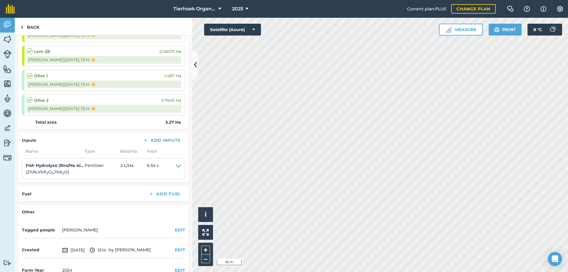
scroll to position [172, 0]
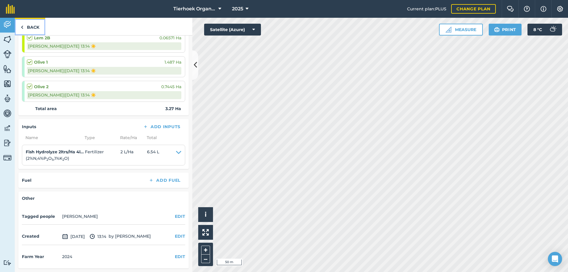
click at [31, 27] on link "Back" at bounding box center [30, 26] width 30 height 17
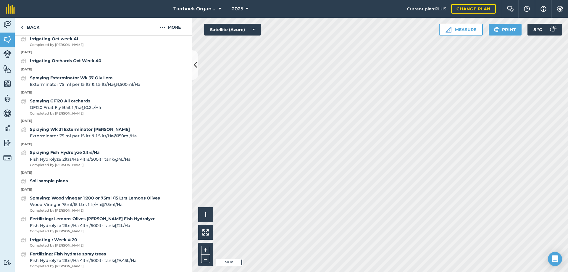
scroll to position [920, 0]
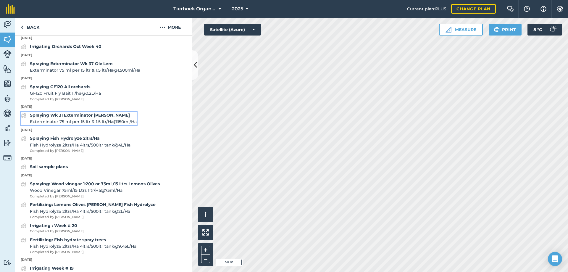
click at [67, 125] on span "Exterminator 75 ml per 15 ltr & 1.5 ltr/Ha @ 150 ml / Ha" at bounding box center [83, 121] width 107 height 7
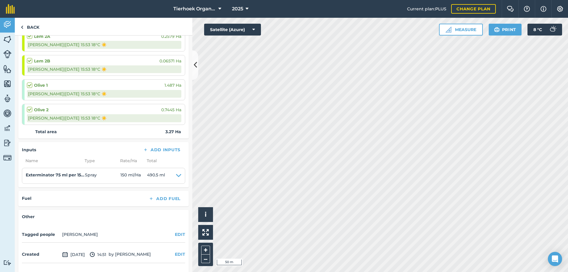
scroll to position [167, 0]
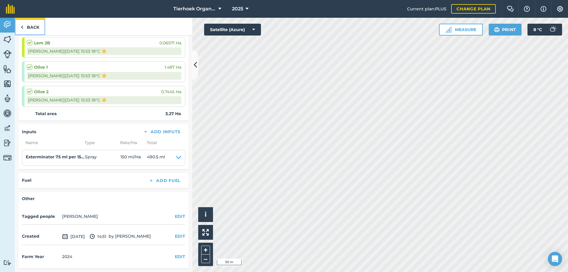
click at [35, 27] on link "Back" at bounding box center [30, 26] width 30 height 17
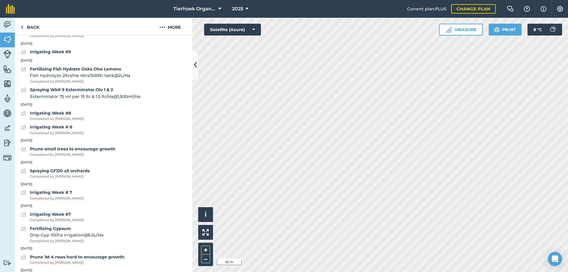
scroll to position [1393, 0]
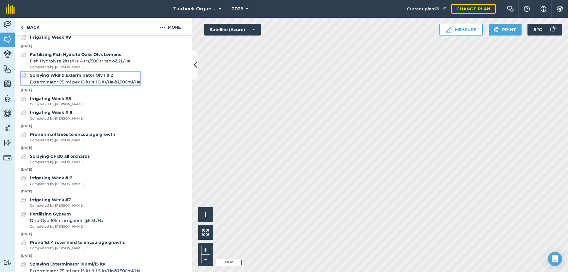
click at [85, 78] on strong "Spraying Wk# 9 Exterminator Olv 1 & 2" at bounding box center [71, 74] width 83 height 5
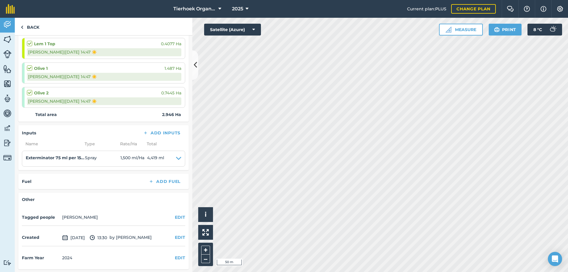
scroll to position [118, 0]
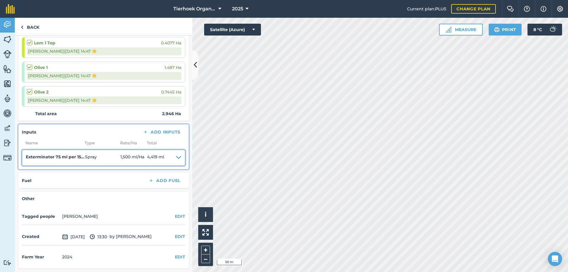
click at [176, 157] on icon at bounding box center [178, 157] width 5 height 8
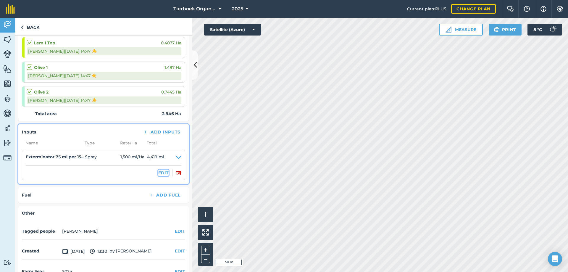
click at [158, 172] on button "EDIT" at bounding box center [163, 172] width 10 height 7
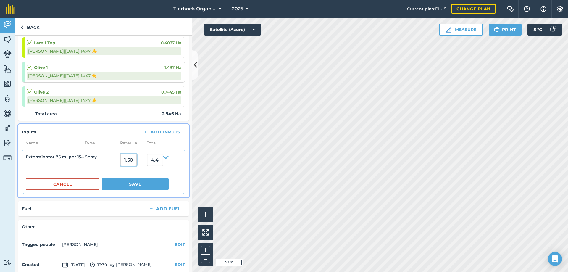
drag, startPoint x: 123, startPoint y: 160, endPoint x: 143, endPoint y: 159, distance: 19.8
click at [137, 159] on input "1,500" at bounding box center [128, 159] width 16 height 12
type input "150"
type input "441.90000000000003"
click at [145, 184] on button "Save" at bounding box center [135, 184] width 67 height 12
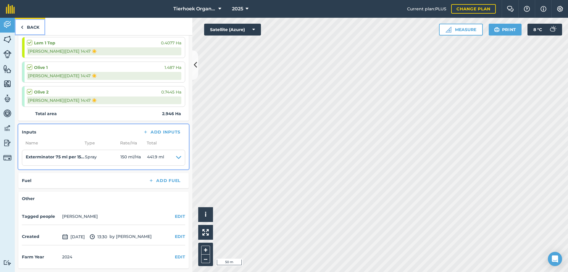
click at [32, 28] on link "Back" at bounding box center [30, 26] width 30 height 17
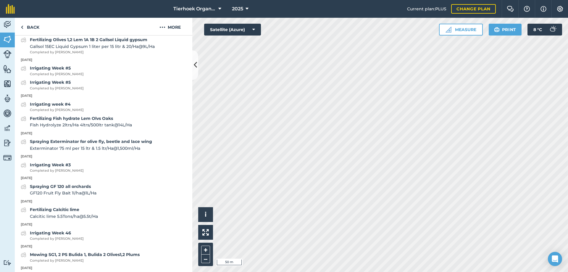
scroll to position [1715, 0]
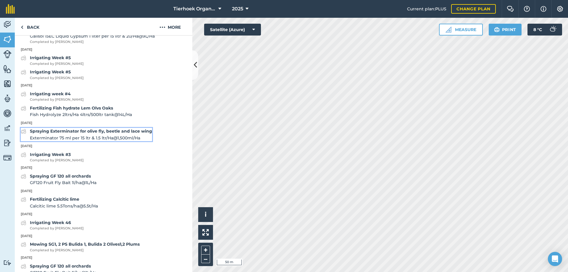
click at [86, 141] on div "Spraying Exterminator for olive fly, beetle and lace wing Exterminator 75 ml pe…" at bounding box center [91, 134] width 122 height 13
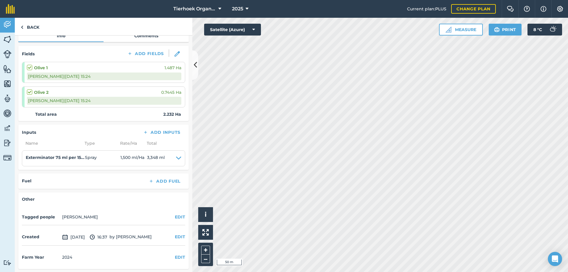
scroll to position [74, 0]
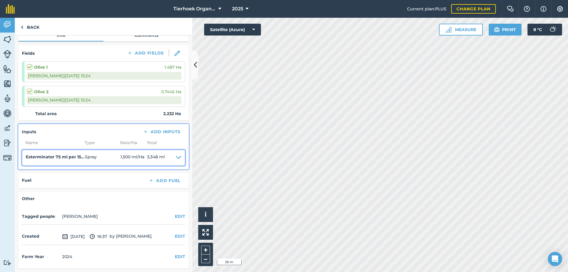
click at [176, 156] on icon at bounding box center [178, 157] width 5 height 8
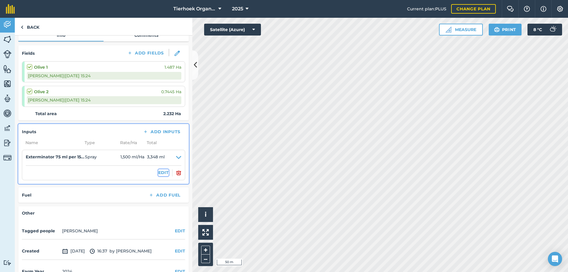
click at [159, 174] on button "EDIT" at bounding box center [163, 172] width 10 height 7
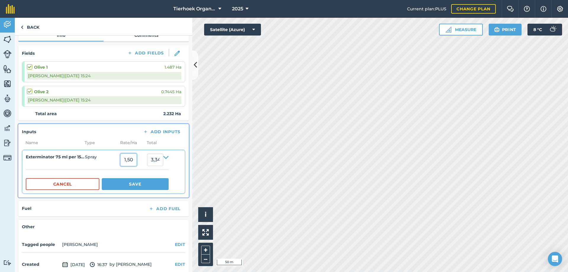
drag, startPoint x: 124, startPoint y: 159, endPoint x: 137, endPoint y: 159, distance: 13.0
click at [137, 159] on input "1,500" at bounding box center [128, 159] width 16 height 12
type input "150"
type input "334.8"
click at [145, 185] on button "Save" at bounding box center [135, 184] width 67 height 12
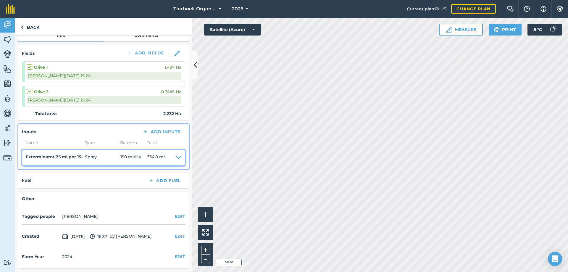
click at [176, 158] on icon at bounding box center [178, 157] width 5 height 8
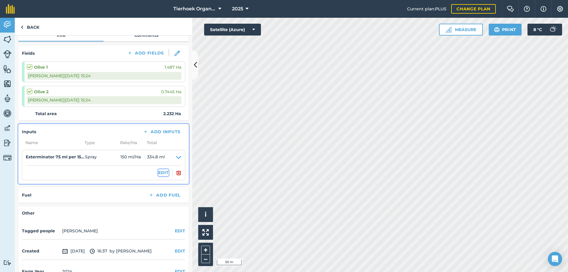
click at [158, 172] on button "EDIT" at bounding box center [163, 172] width 10 height 7
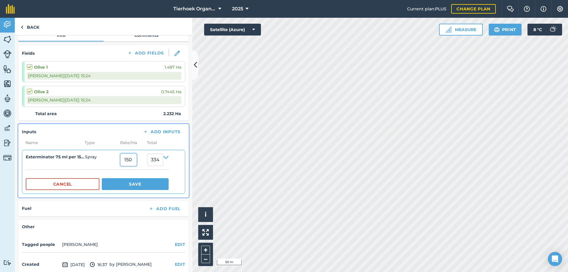
drag, startPoint x: 127, startPoint y: 160, endPoint x: 140, endPoint y: 159, distance: 12.7
click at [137, 159] on input "150" at bounding box center [128, 159] width 16 height 12
type input "75"
type input "167.4"
click at [141, 186] on button "Save" at bounding box center [135, 184] width 67 height 12
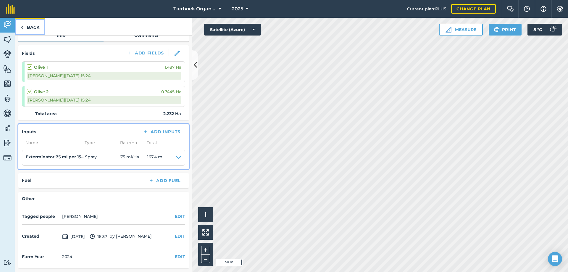
click at [34, 28] on link "Back" at bounding box center [30, 26] width 30 height 17
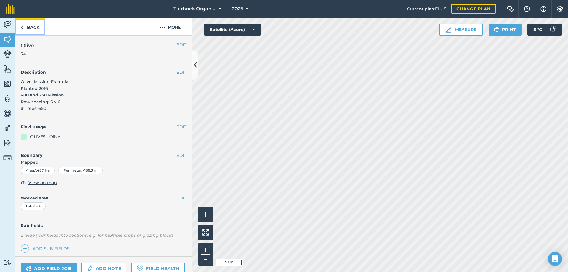
click at [33, 28] on link "Back" at bounding box center [30, 26] width 30 height 17
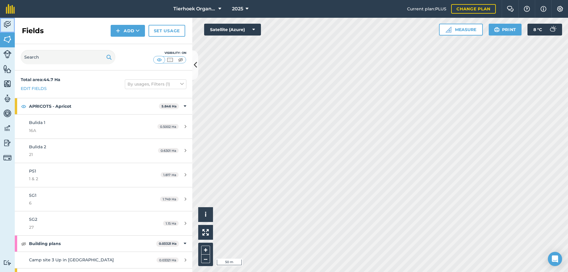
click at [9, 24] on img at bounding box center [7, 24] width 8 height 9
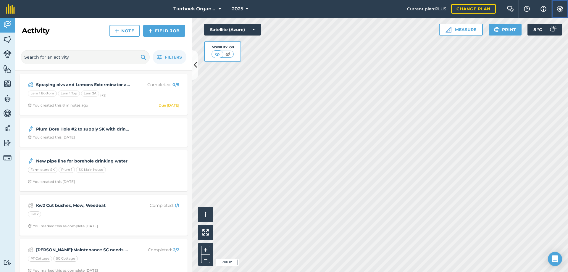
click at [560, 9] on img at bounding box center [559, 9] width 7 height 6
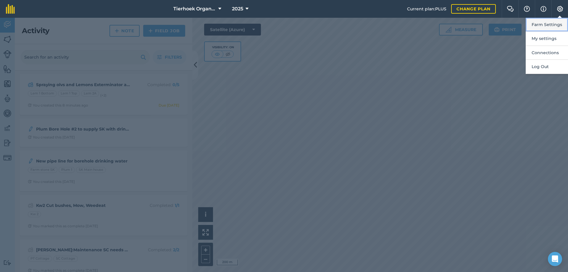
click at [540, 24] on button "Farm Settings" at bounding box center [547, 25] width 42 height 14
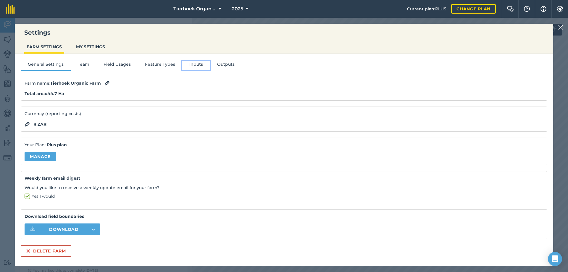
click at [193, 64] on button "Inputs" at bounding box center [196, 65] width 28 height 9
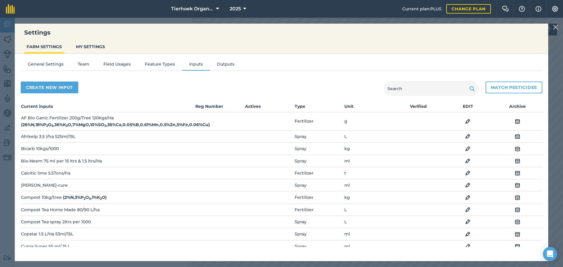
click at [62, 161] on td "Bio-Neem 75 ml per 15 ltrs & 1.5 ltrs/Ha" at bounding box center [108, 161] width 174 height 12
click at [468, 161] on img at bounding box center [468, 161] width 5 height 7
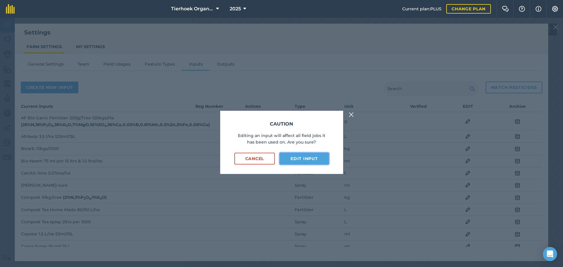
click at [299, 159] on button "Edit input" at bounding box center [304, 159] width 49 height 12
select select "MILLILITRES"
select select "SPRAY"
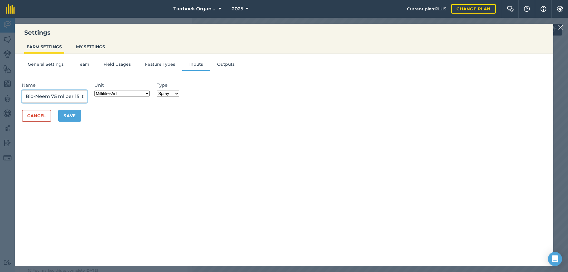
click at [83, 95] on input "Bio-Neem 75 ml per 15 ltrs & 1.5 ltrs/Ha" at bounding box center [54, 96] width 65 height 12
click at [68, 96] on input "Bio-Neem 75 ml per 15 ltrs & 1.5 ltrs/Ha" at bounding box center [54, 96] width 65 height 12
type input "Bio-Neem 75 ml per 15 ltrs & 150ml /Ha"
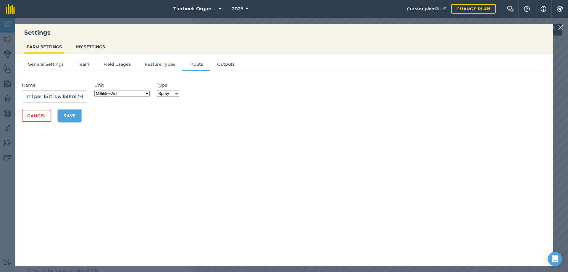
click at [72, 116] on button "Save" at bounding box center [69, 116] width 23 height 12
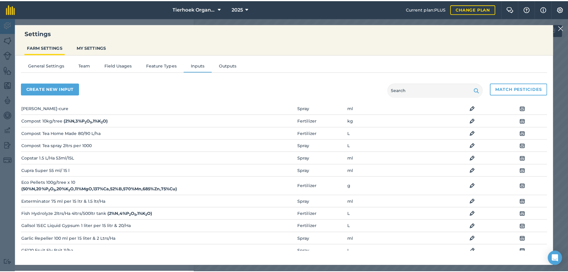
scroll to position [89, 0]
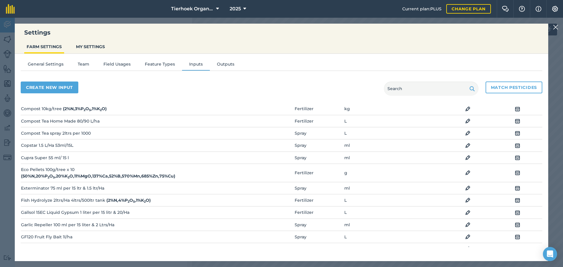
click at [118, 186] on td "Exterminator 75 ml per 15 ltr & 1.5 ltr/Ha" at bounding box center [108, 188] width 174 height 12
click at [470, 189] on img at bounding box center [468, 188] width 5 height 7
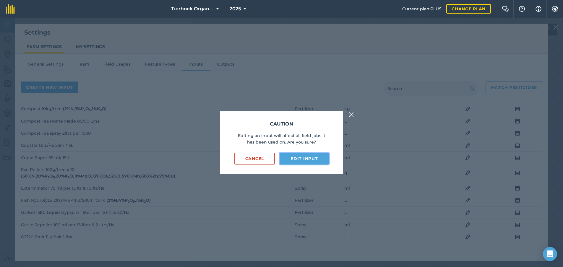
click at [295, 160] on button "Edit input" at bounding box center [304, 159] width 49 height 12
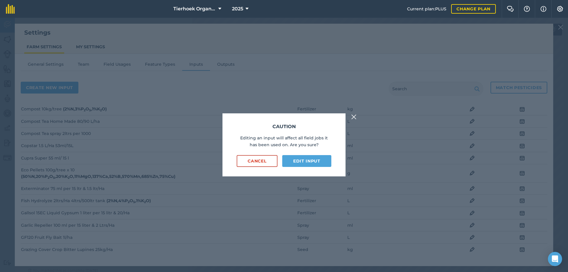
select select "MILLILITRES"
select select "SPRAY"
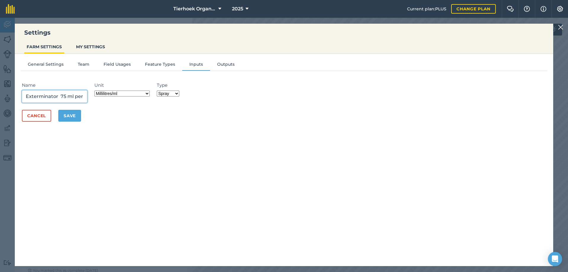
click at [67, 95] on input "Exterminator 75 ml per 15 ltr & 1.5 ltr/Ha" at bounding box center [54, 96] width 65 height 12
click at [76, 95] on input "Exterminator 75 ml per 15 ltr & 150mls/Ha" at bounding box center [54, 96] width 65 height 12
type input "Exterminator 75 ml per 15 ltr & 150 mls/Ha"
click at [70, 114] on button "Save" at bounding box center [69, 116] width 23 height 12
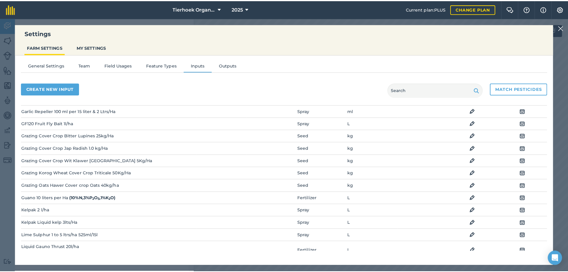
scroll to position [237, 0]
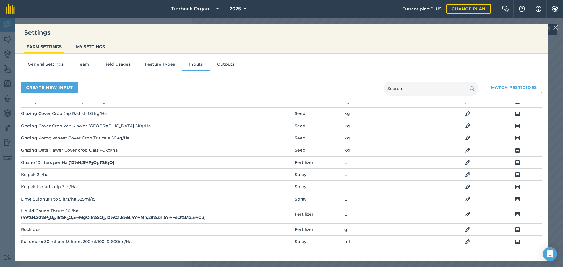
click at [469, 198] on img at bounding box center [468, 199] width 5 height 7
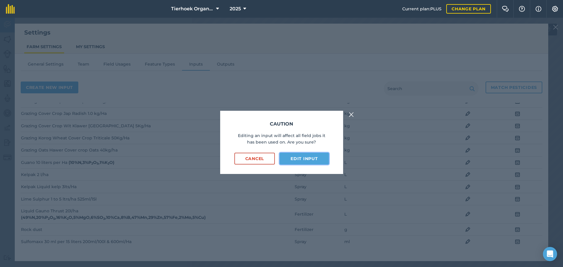
click at [306, 162] on button "Edit input" at bounding box center [304, 159] width 49 height 12
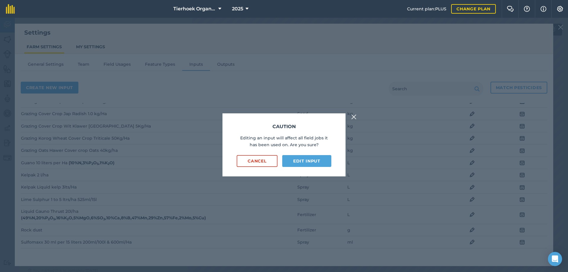
select select "LITRES"
select select "SPRAY"
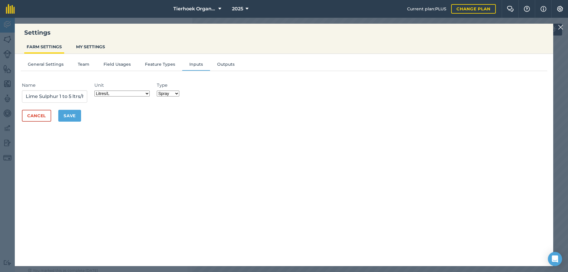
click at [147, 94] on select "Grams/g Kilograms/kg Metric tonnes/t Millilitres/ml Litres/L Ounces/oz Pounds/l…" at bounding box center [121, 93] width 55 height 6
select select "MILLILITRES"
click at [96, 90] on select "Grams/g Kilograms/kg Metric tonnes/t Millilitres/ml Litres/L Ounces/oz Pounds/l…" at bounding box center [121, 93] width 55 height 6
click at [70, 113] on button "Save" at bounding box center [69, 116] width 23 height 12
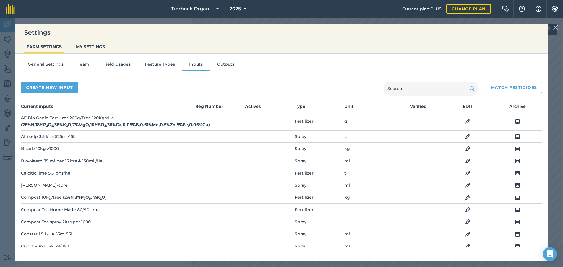
click at [559, 27] on img at bounding box center [555, 27] width 5 height 7
